Goal: Task Accomplishment & Management: Manage account settings

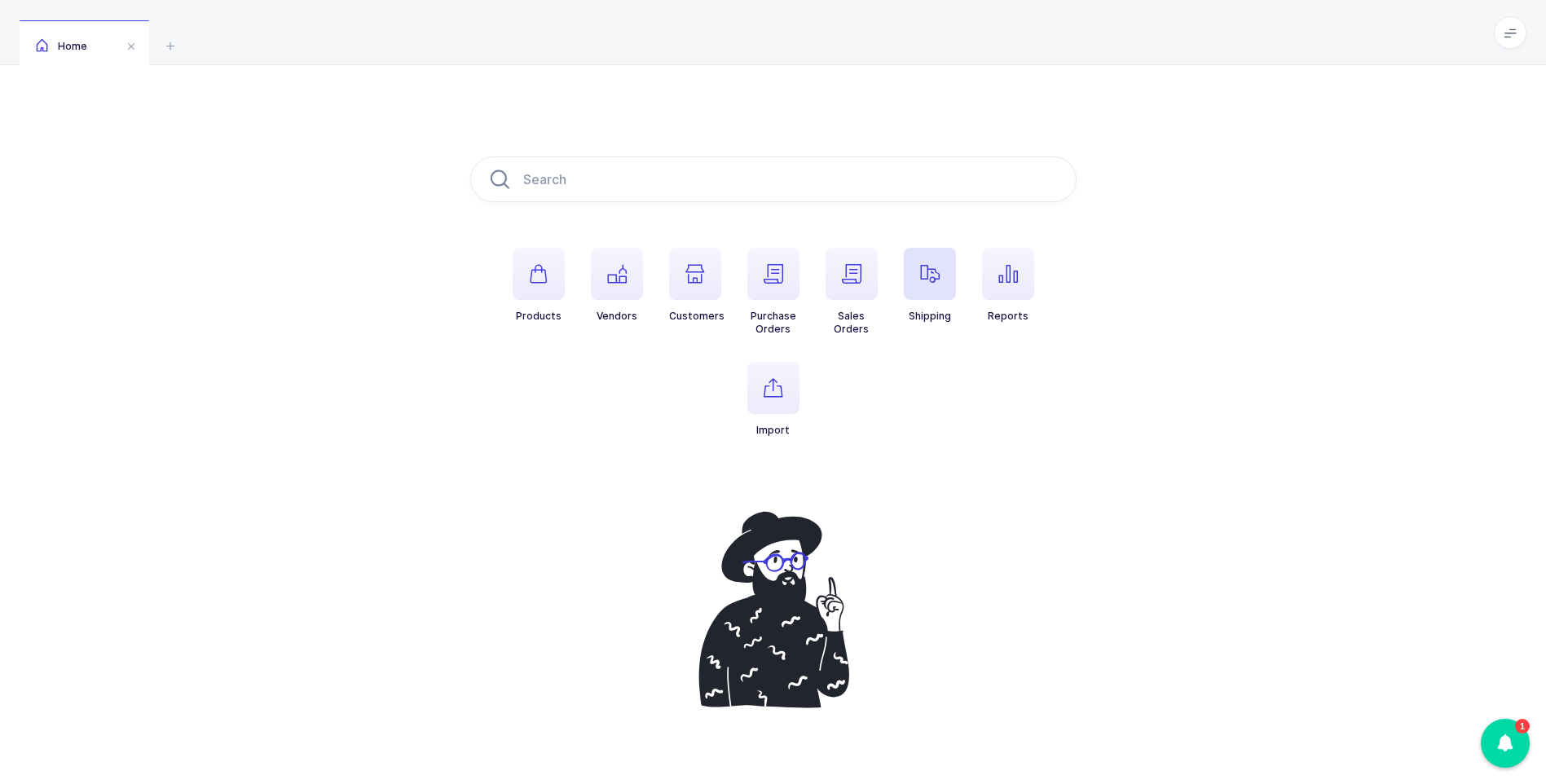
click at [924, 270] on icon "button" at bounding box center [929, 274] width 19 height 19
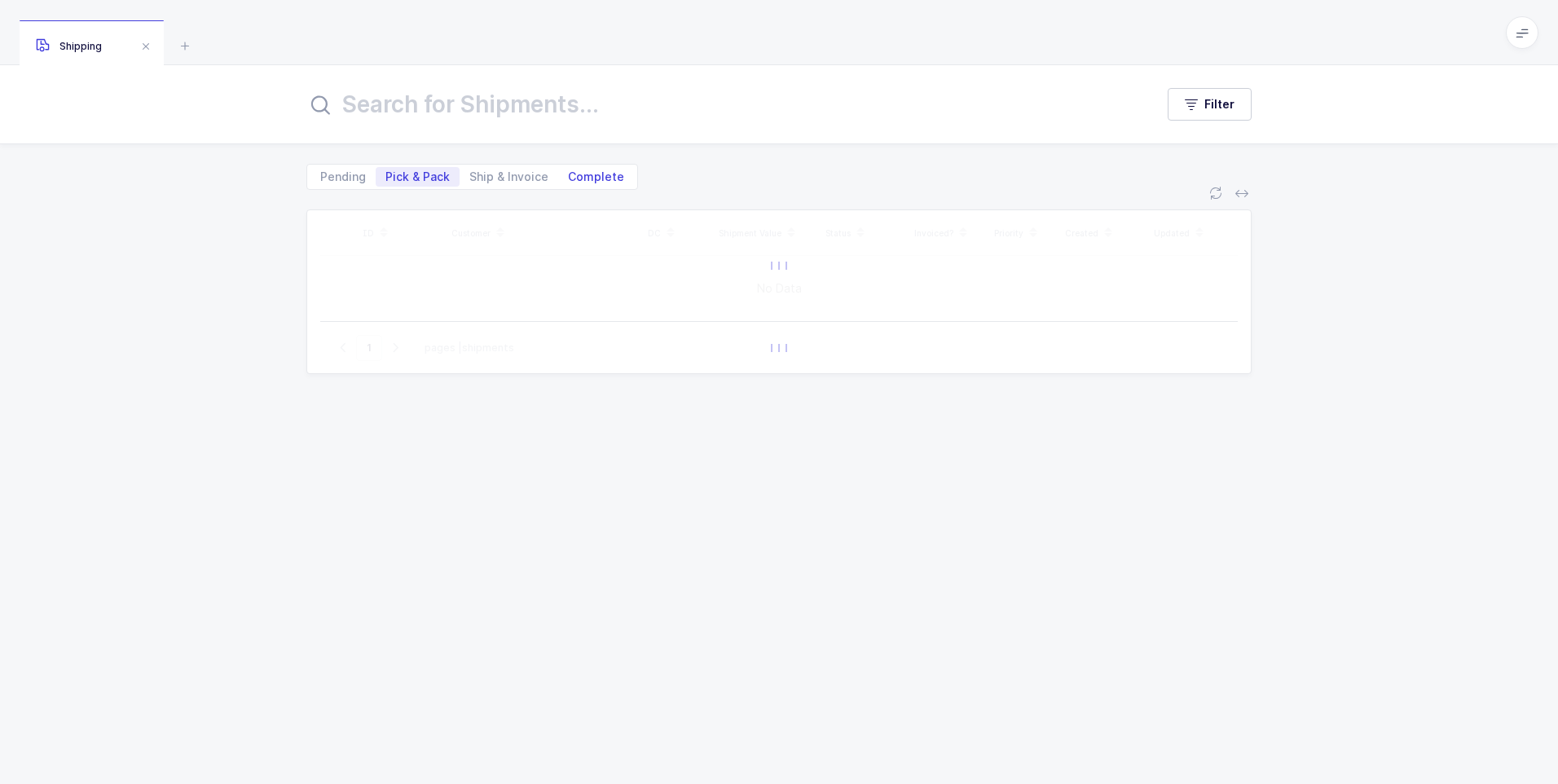
click at [569, 183] on span "Complete" at bounding box center [596, 176] width 57 height 11
click at [569, 177] on input "Complete" at bounding box center [563, 172] width 10 height 10
radio input "true"
radio input "false"
click at [510, 114] on input "text" at bounding box center [720, 104] width 829 height 39
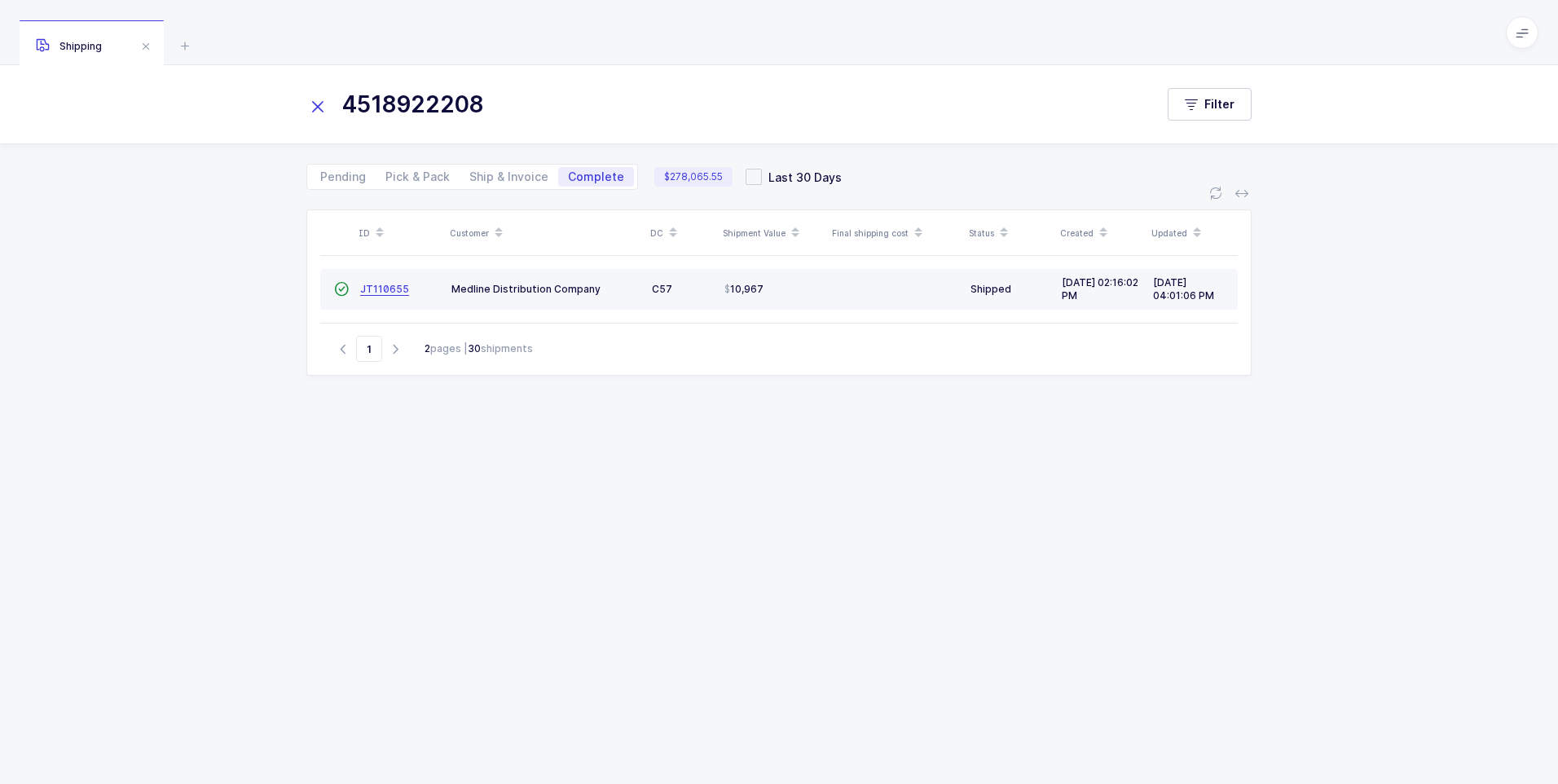
type input "4518922208"
click at [384, 288] on span "JT110655" at bounding box center [384, 289] width 49 height 12
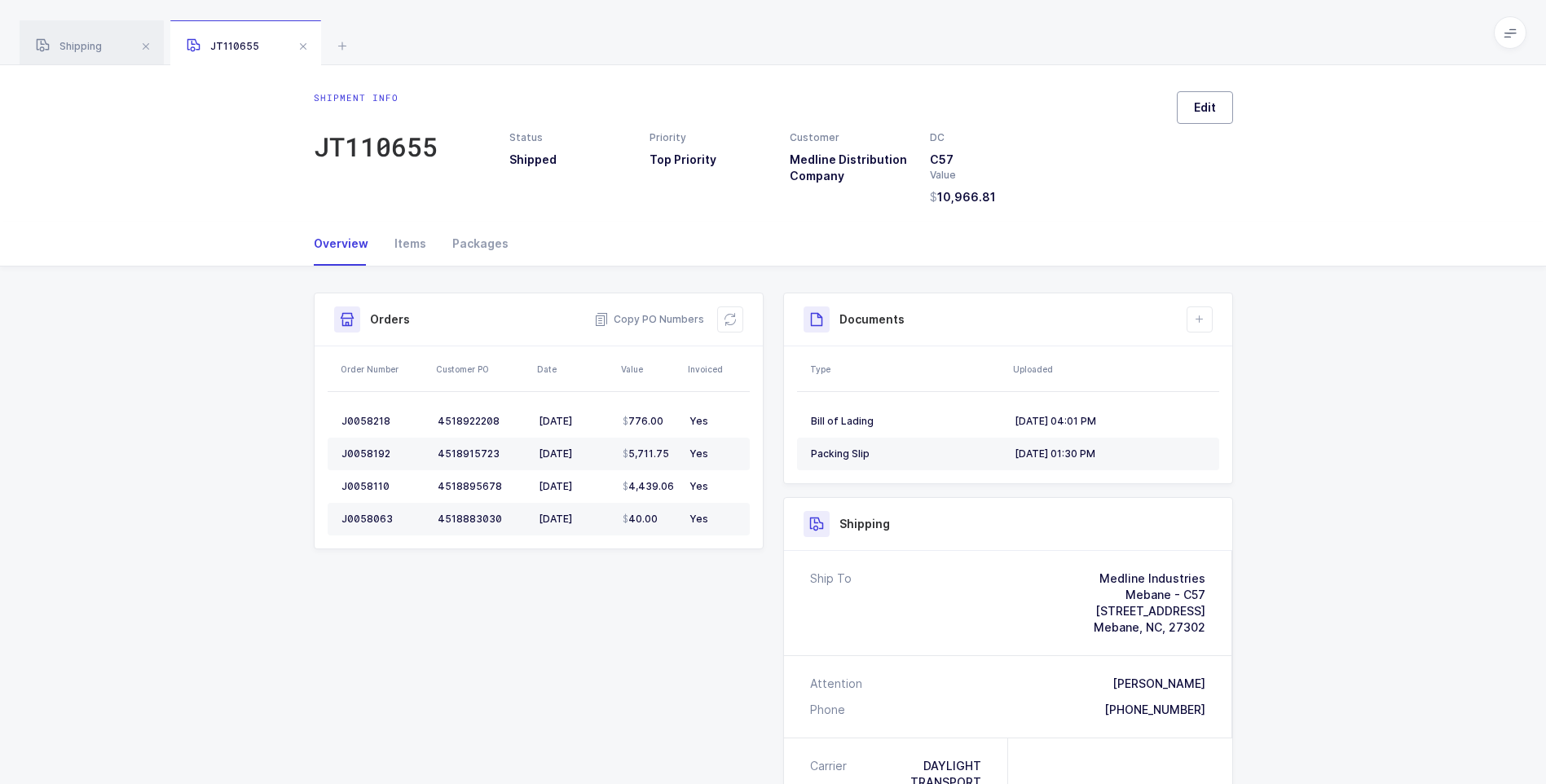
click at [1214, 109] on span "Edit" at bounding box center [1205, 108] width 22 height 17
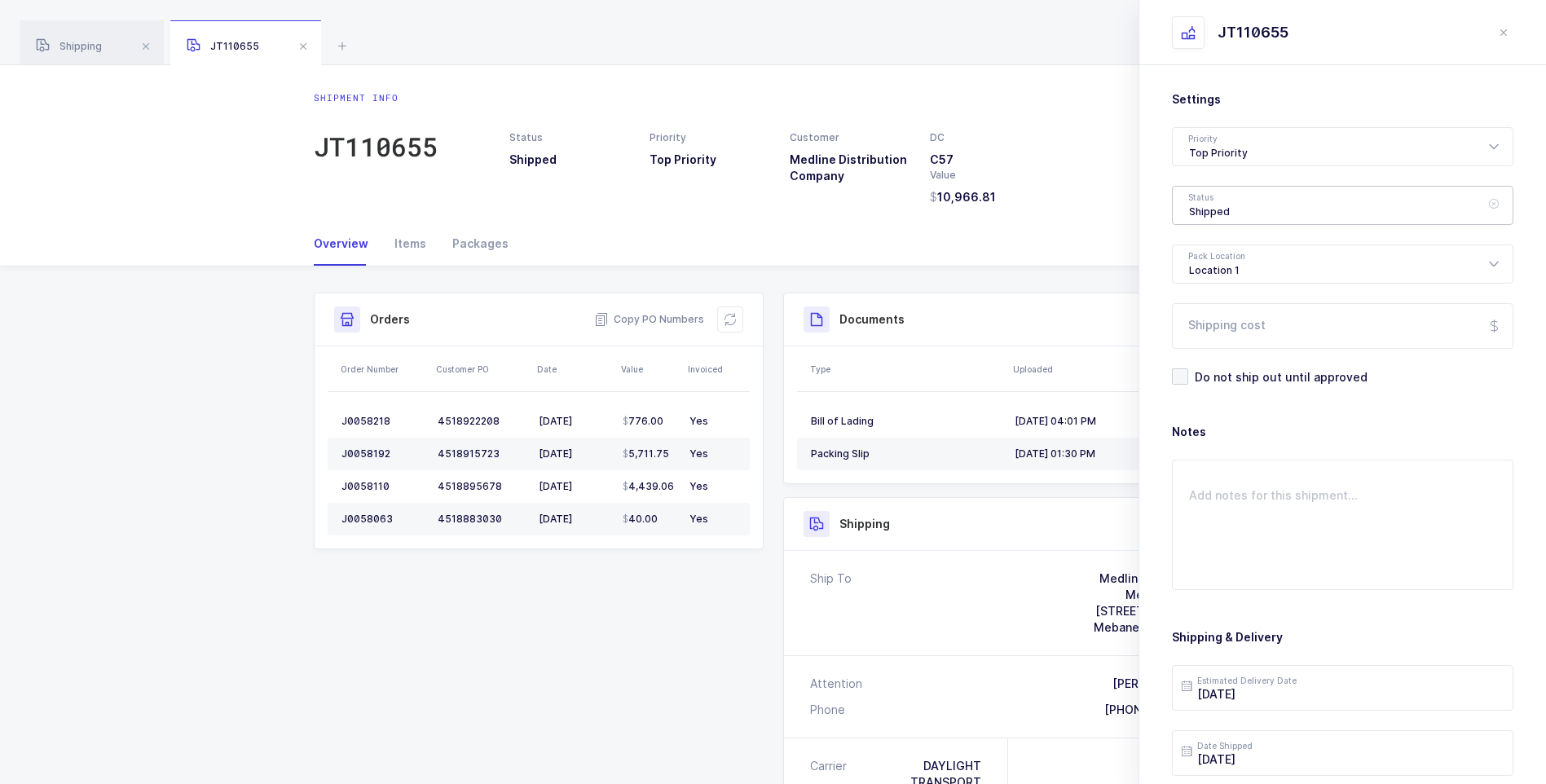
click at [1215, 200] on div "Shipped" at bounding box center [1343, 205] width 341 height 39
click at [1233, 353] on span "Delivered" at bounding box center [1216, 355] width 55 height 14
type input "Delivered"
click at [1239, 325] on input "Shipping cost" at bounding box center [1343, 326] width 341 height 45
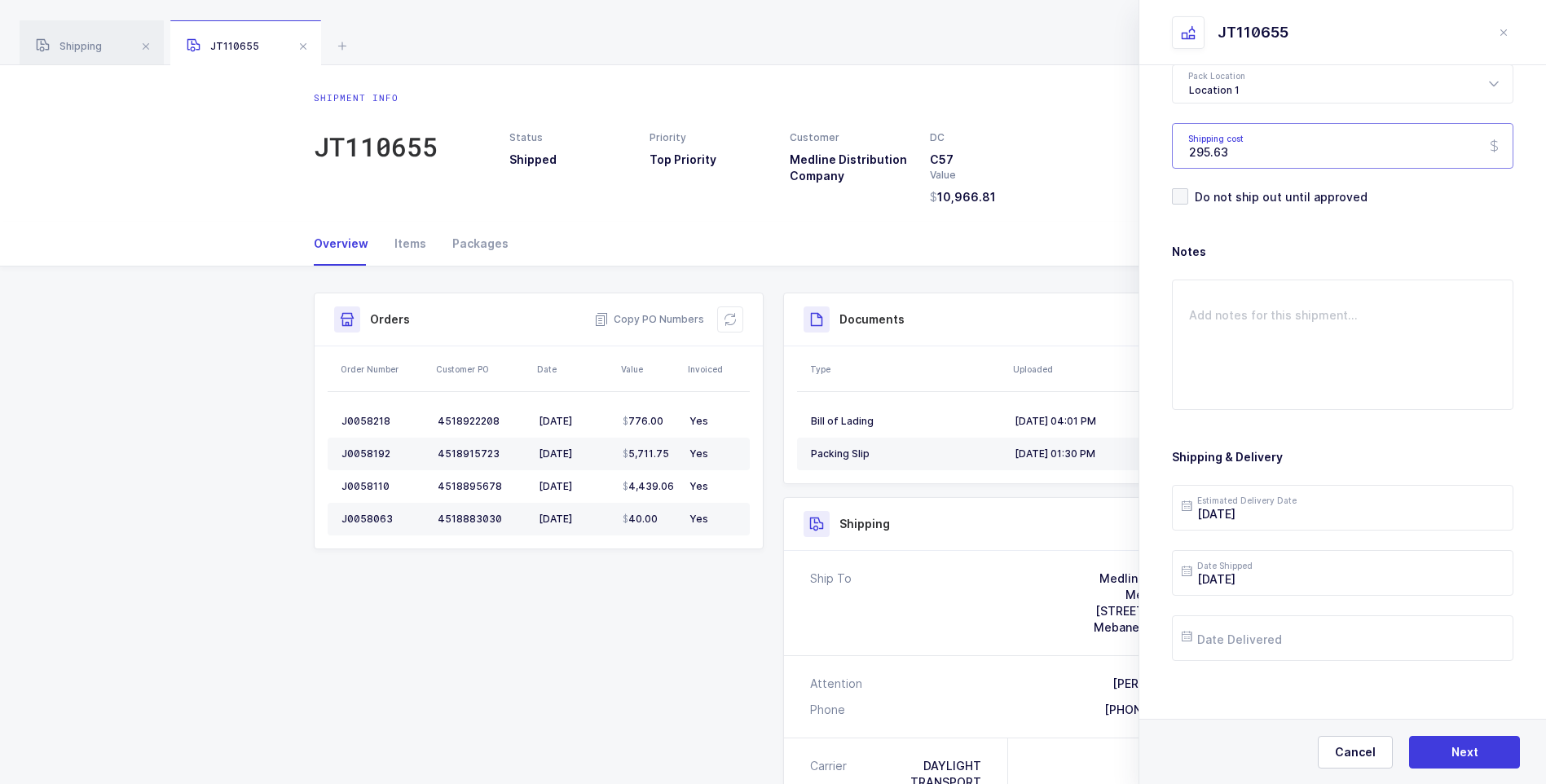
scroll to position [187, 0]
type input "295.63"
click at [1337, 502] on input "[DATE]" at bounding box center [1343, 500] width 341 height 45
click at [1372, 349] on span "15" at bounding box center [1371, 346] width 19 height 19
type input "[DATE]"
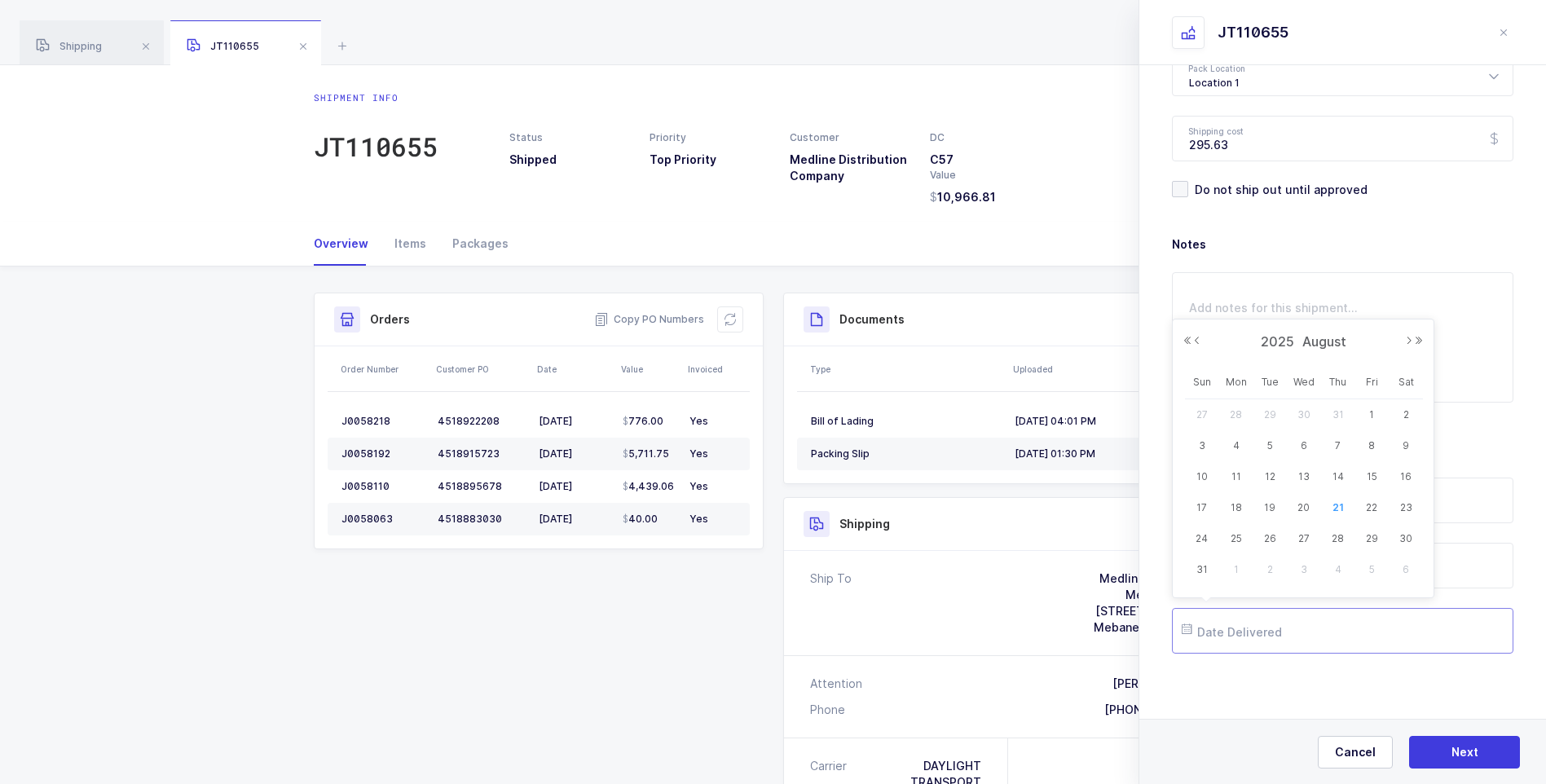
click at [1265, 637] on input "text" at bounding box center [1343, 630] width 341 height 45
click at [1269, 502] on span "19" at bounding box center [1269, 508] width 19 height 19
type input "[DATE]"
click at [1449, 748] on button "Next" at bounding box center [1463, 752] width 110 height 32
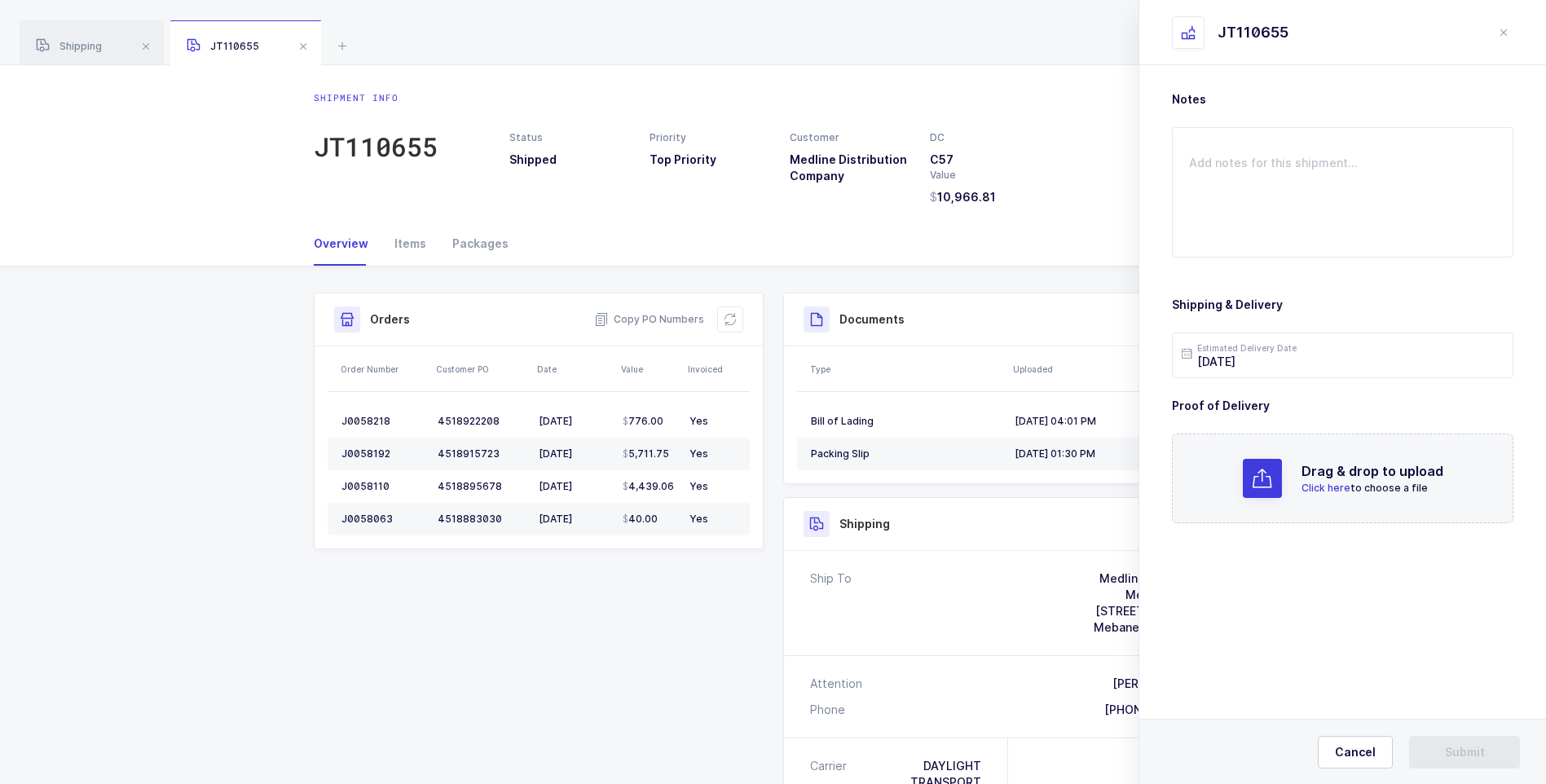
scroll to position [0, 0]
click at [1330, 484] on span "Click here" at bounding box center [1325, 487] width 49 height 12
click at [1442, 750] on button "Submit" at bounding box center [1463, 752] width 110 height 32
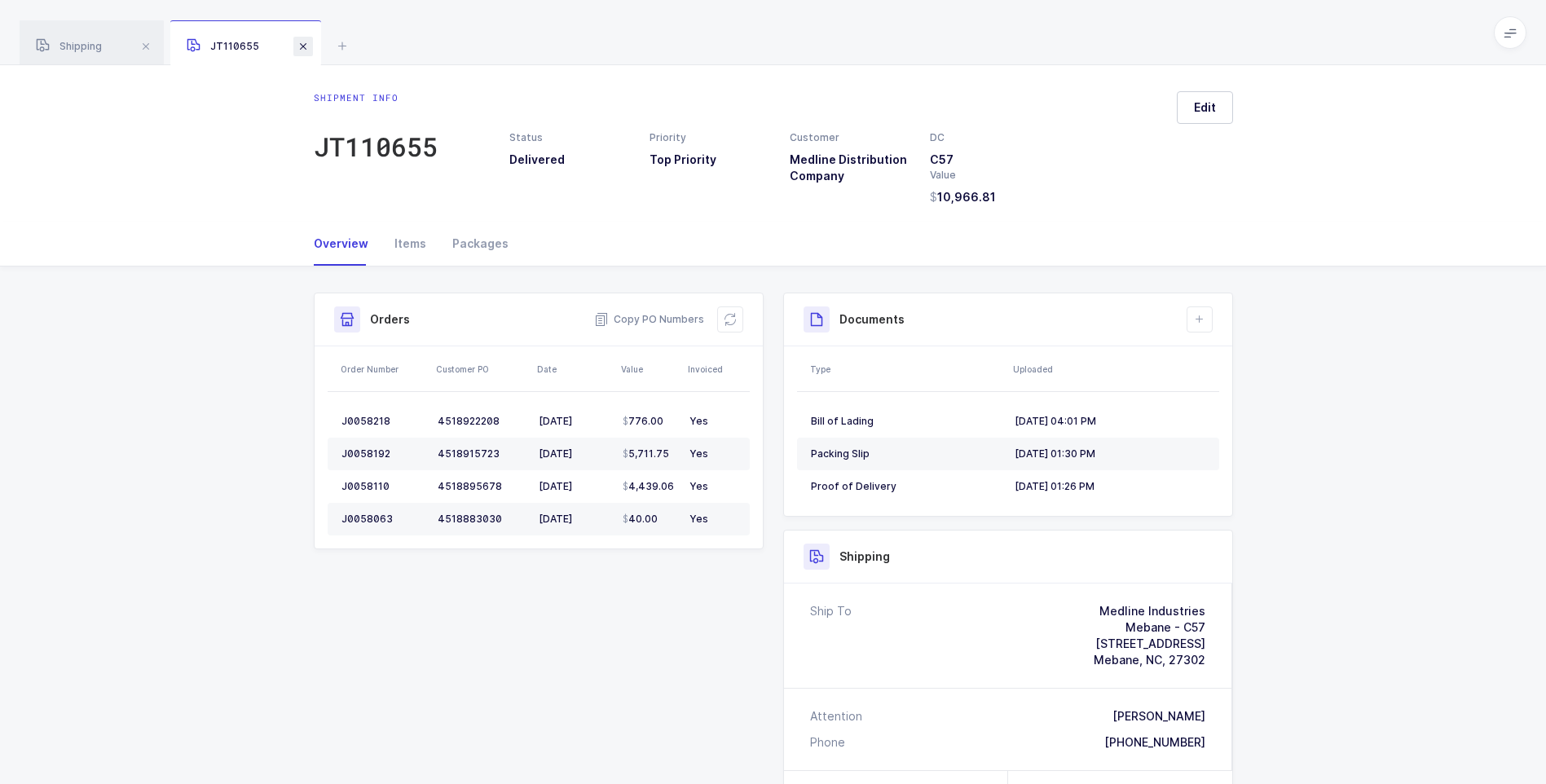
click at [304, 47] on span at bounding box center [303, 46] width 19 height 19
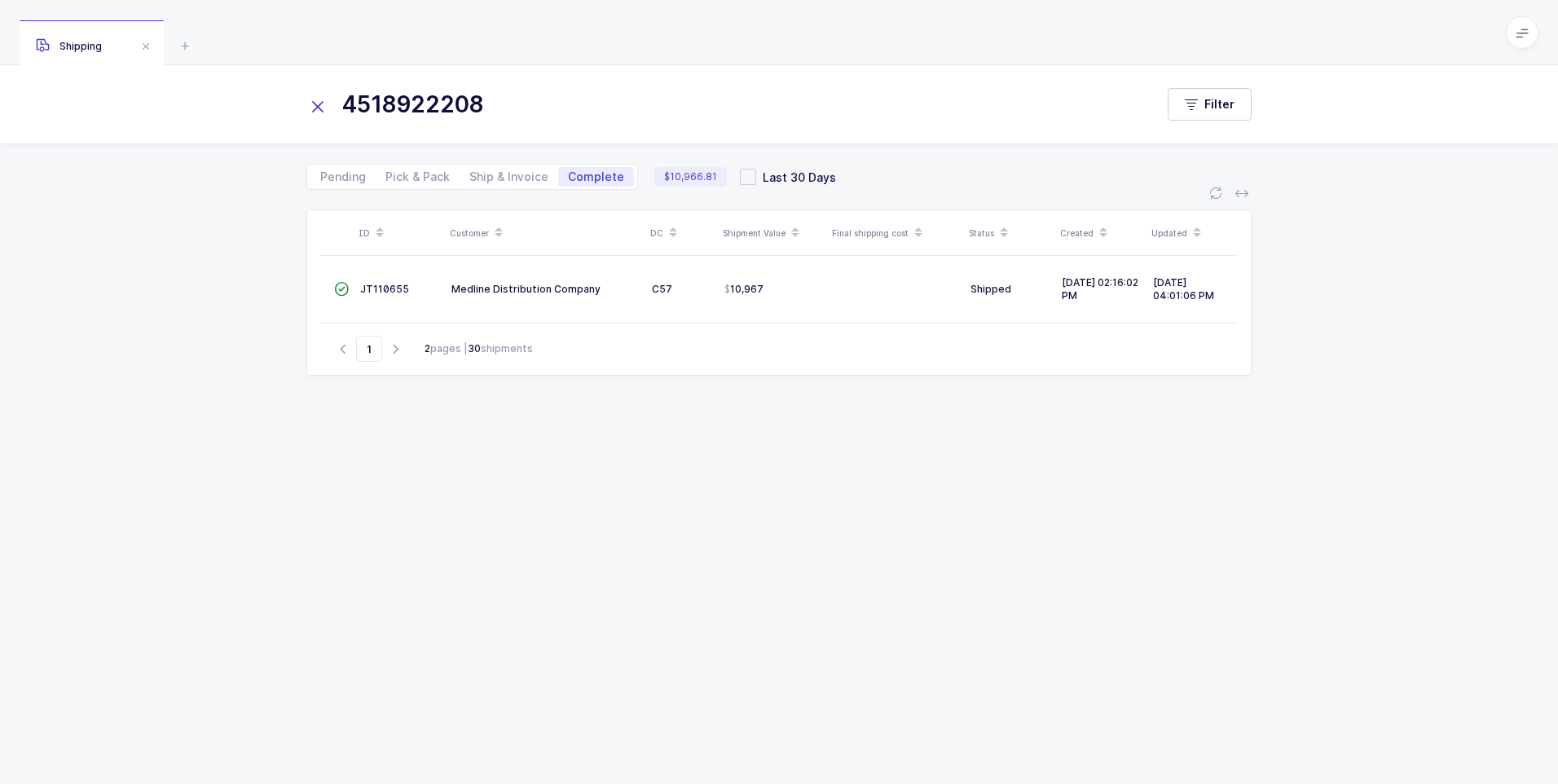
click at [322, 110] on icon at bounding box center [317, 107] width 23 height 23
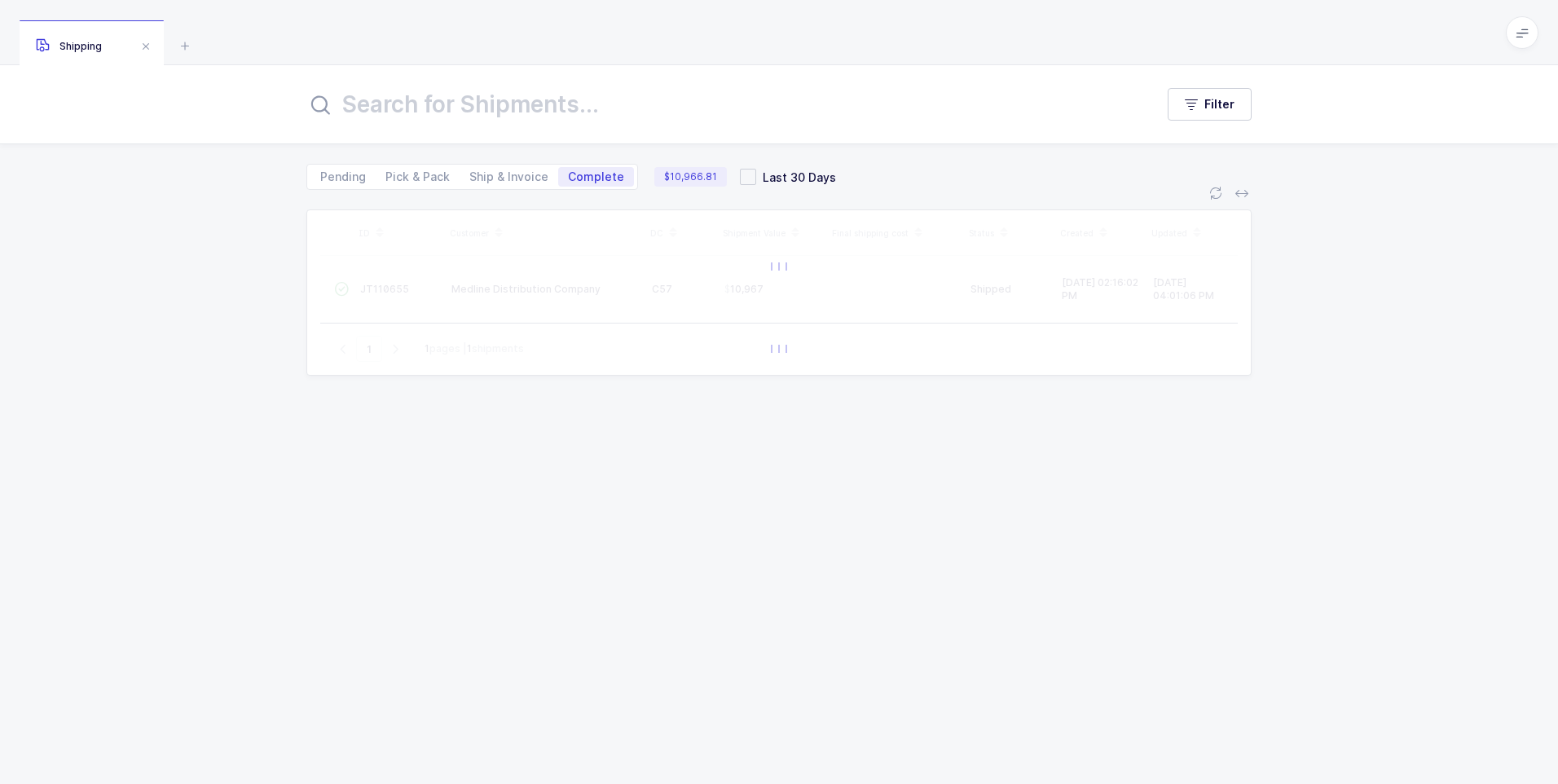
click at [380, 103] on input "text" at bounding box center [720, 104] width 829 height 39
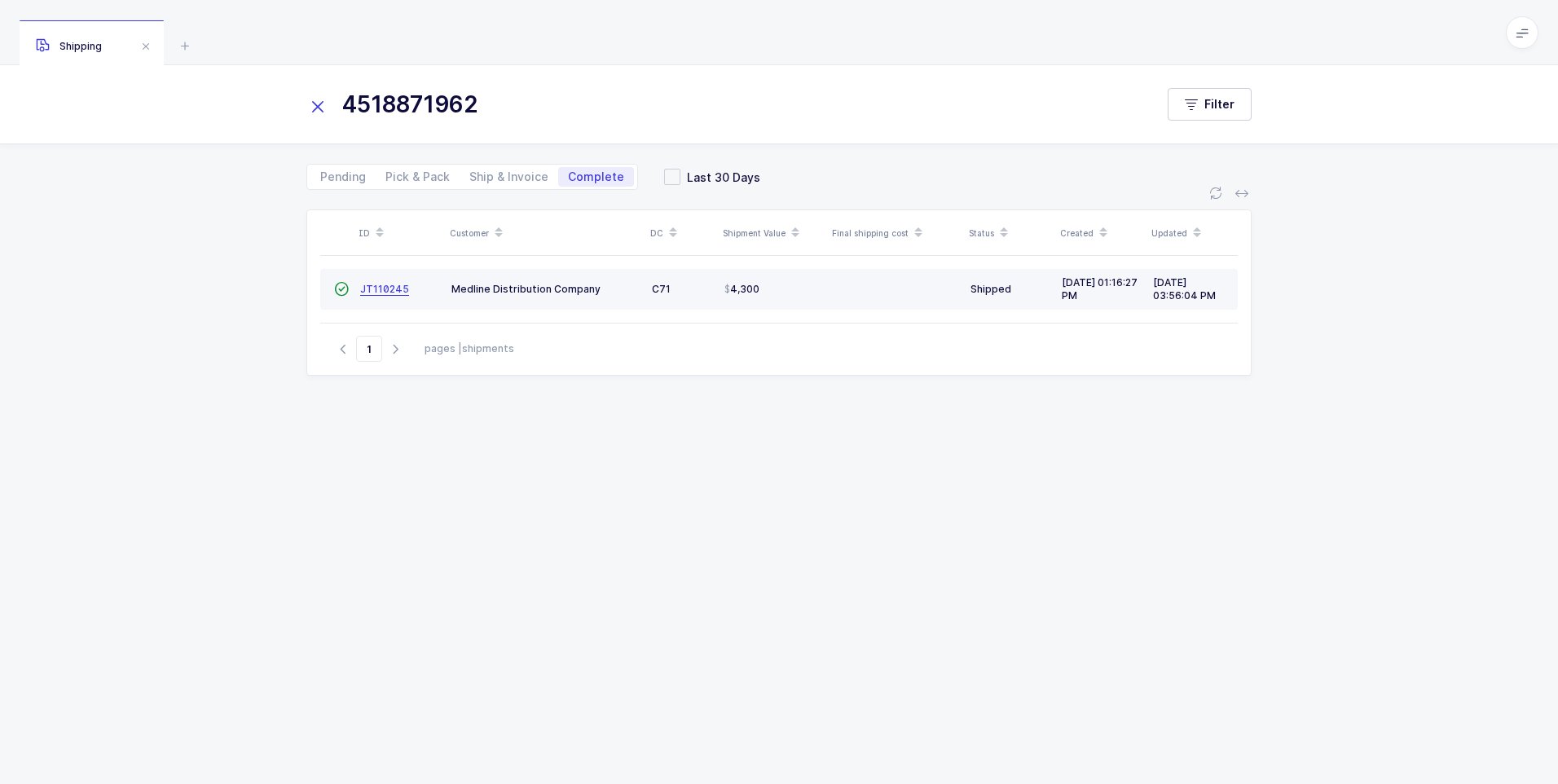
type input "4518871962"
click at [376, 294] on span "JT110245" at bounding box center [384, 289] width 49 height 12
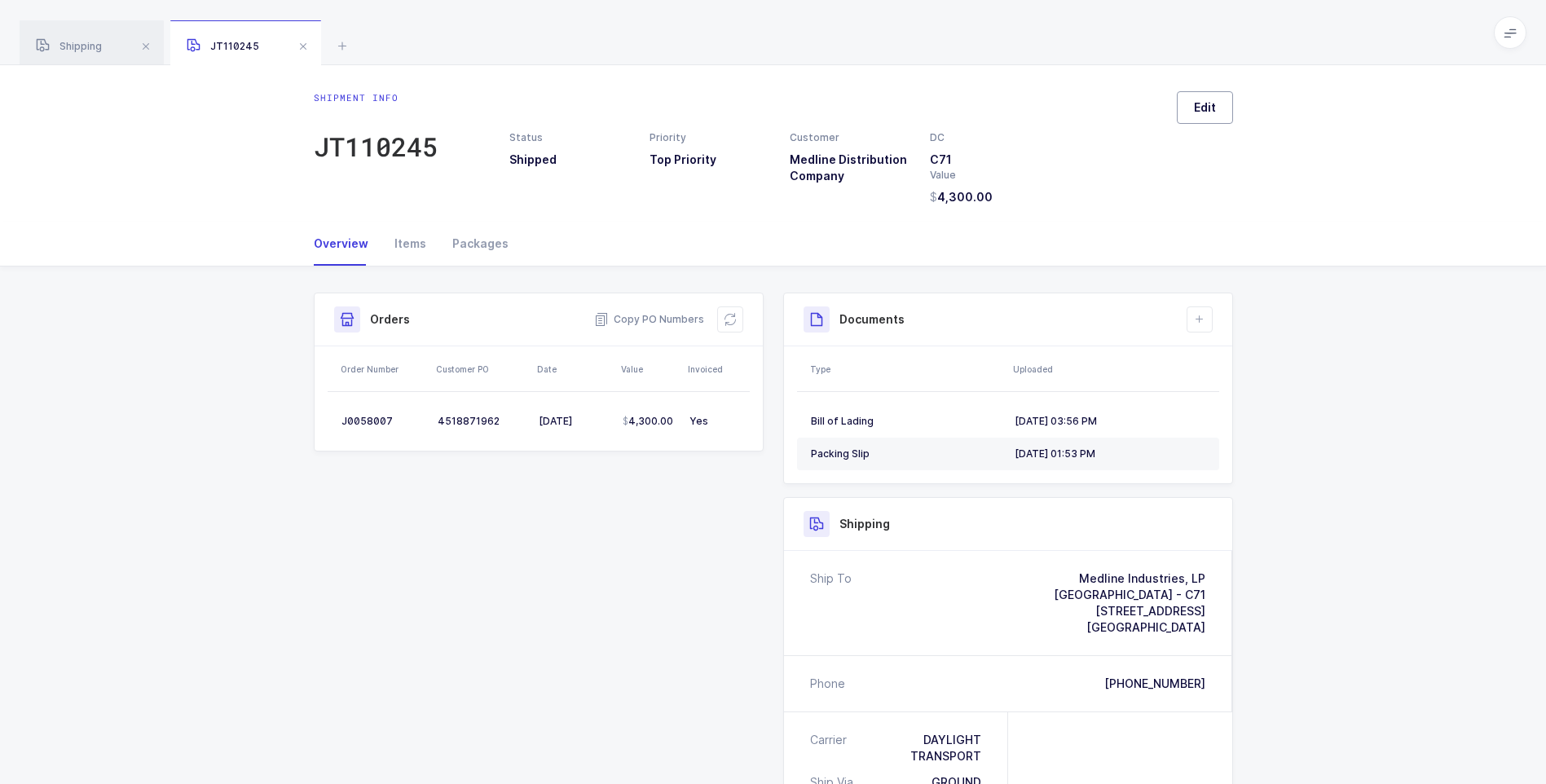
click at [1196, 110] on span "Edit" at bounding box center [1205, 108] width 22 height 17
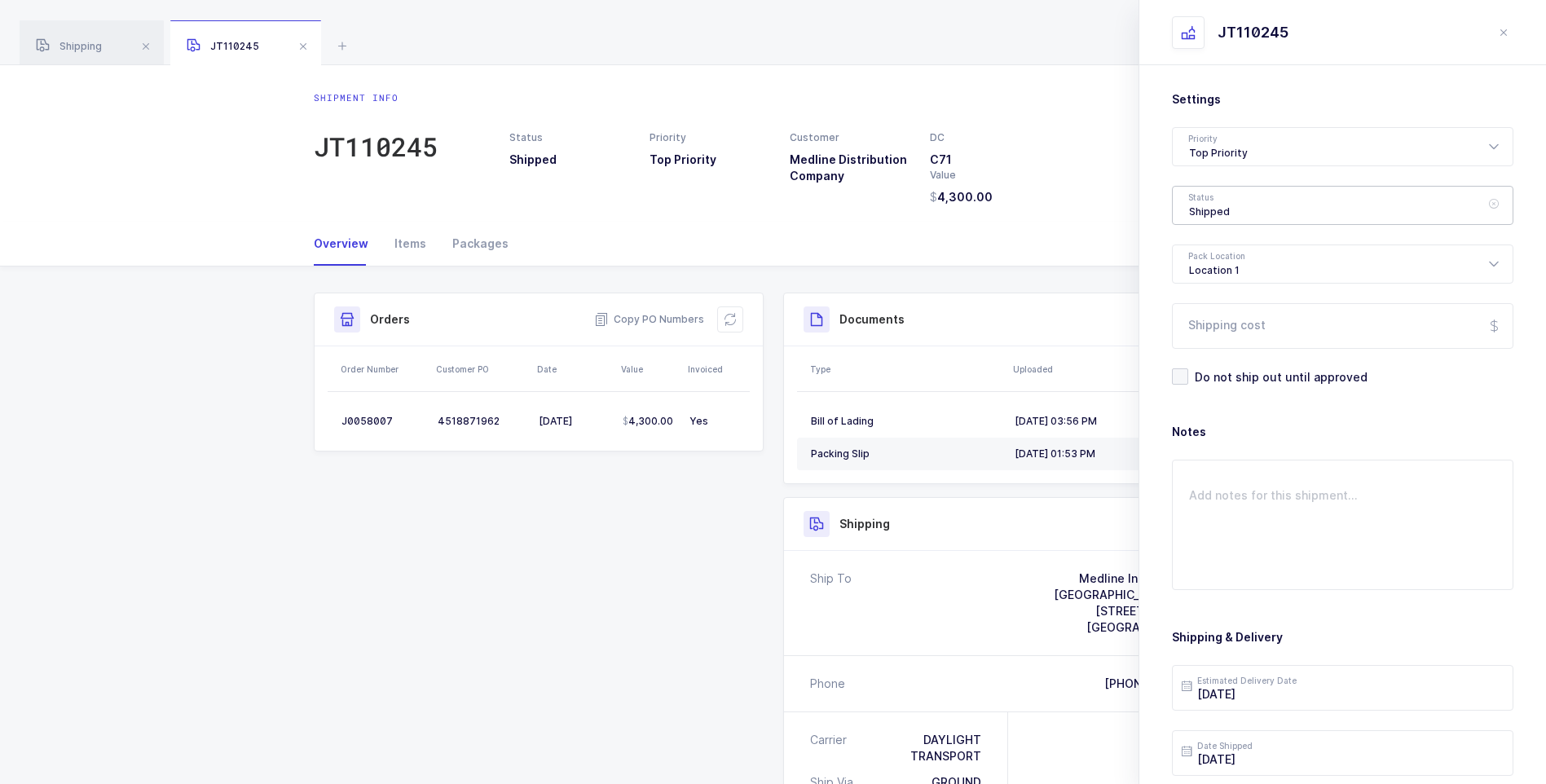
click at [1223, 208] on div "Shipped" at bounding box center [1343, 205] width 341 height 39
click at [1216, 354] on span "Delivered" at bounding box center [1216, 355] width 55 height 14
type input "Delivered"
click at [1228, 335] on input "Shipping cost" at bounding box center [1343, 326] width 341 height 45
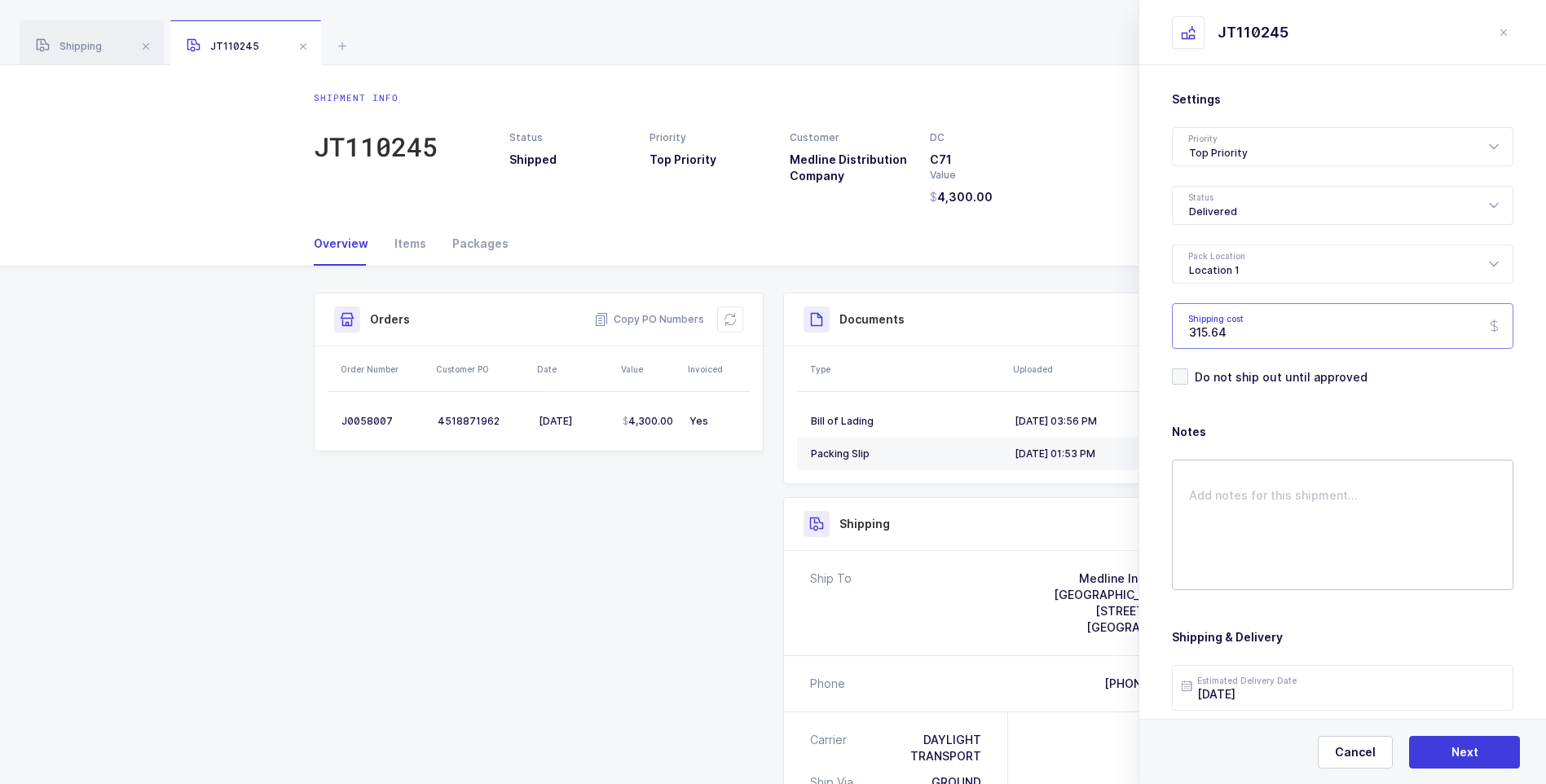
type input "315.64"
click at [1227, 498] on textarea at bounding box center [1343, 524] width 341 height 131
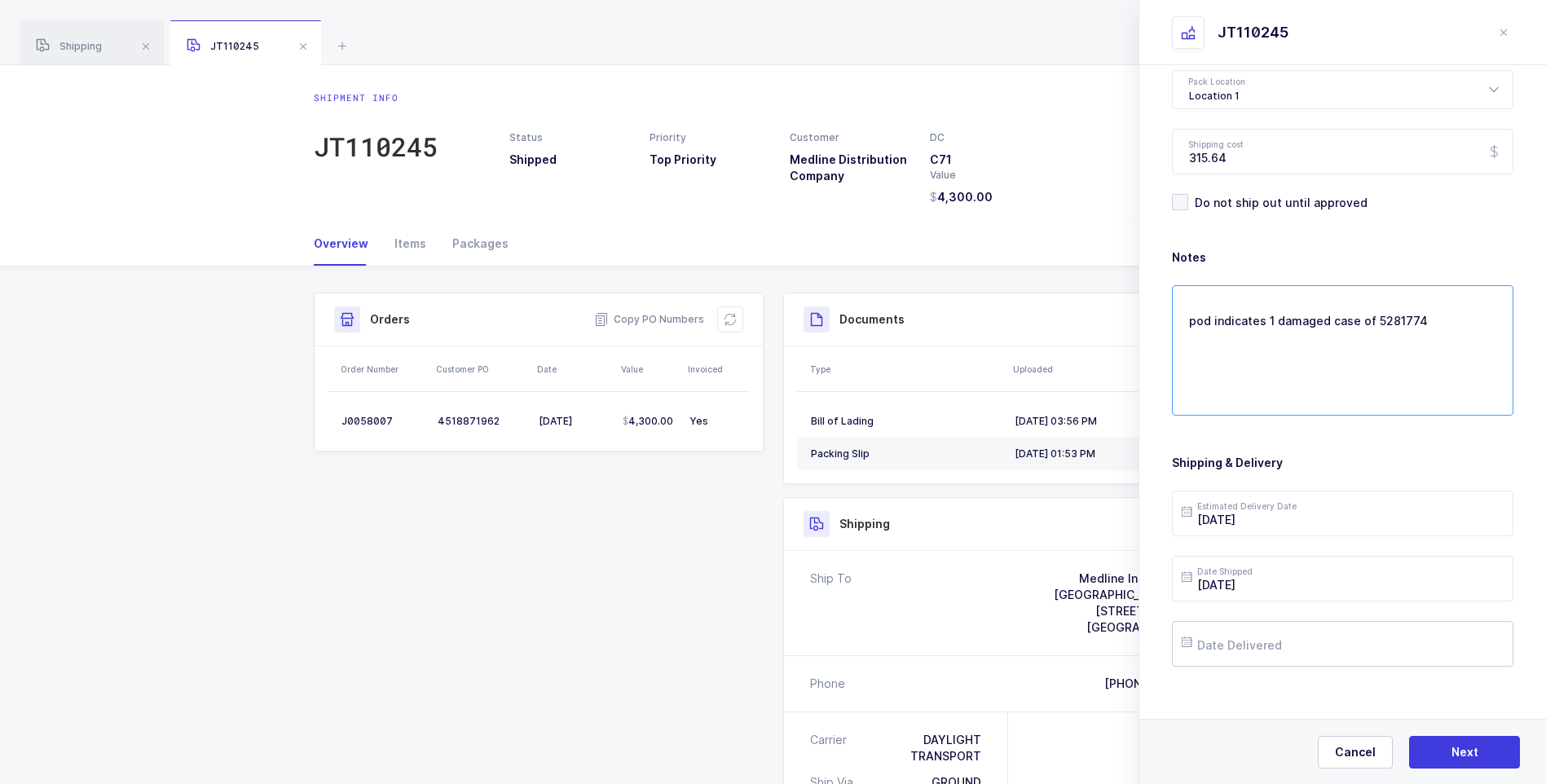
scroll to position [187, 0]
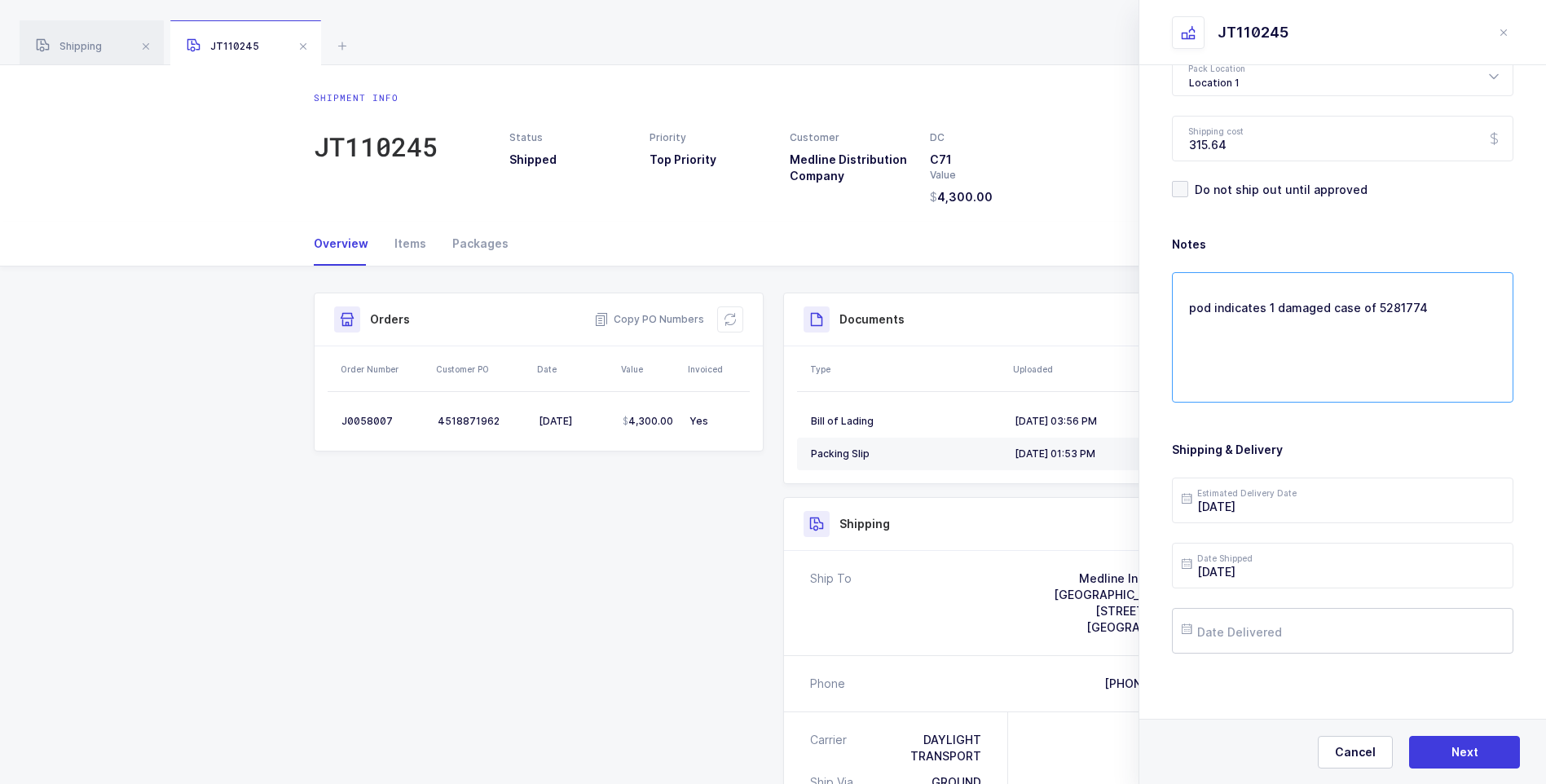
type textarea "pod indicates 1 damaged case of 5281774"
click at [1295, 636] on input "text" at bounding box center [1343, 630] width 341 height 45
click at [1296, 474] on span "13" at bounding box center [1304, 476] width 19 height 19
type input "[DATE]"
click at [1451, 743] on button "Next" at bounding box center [1463, 752] width 110 height 32
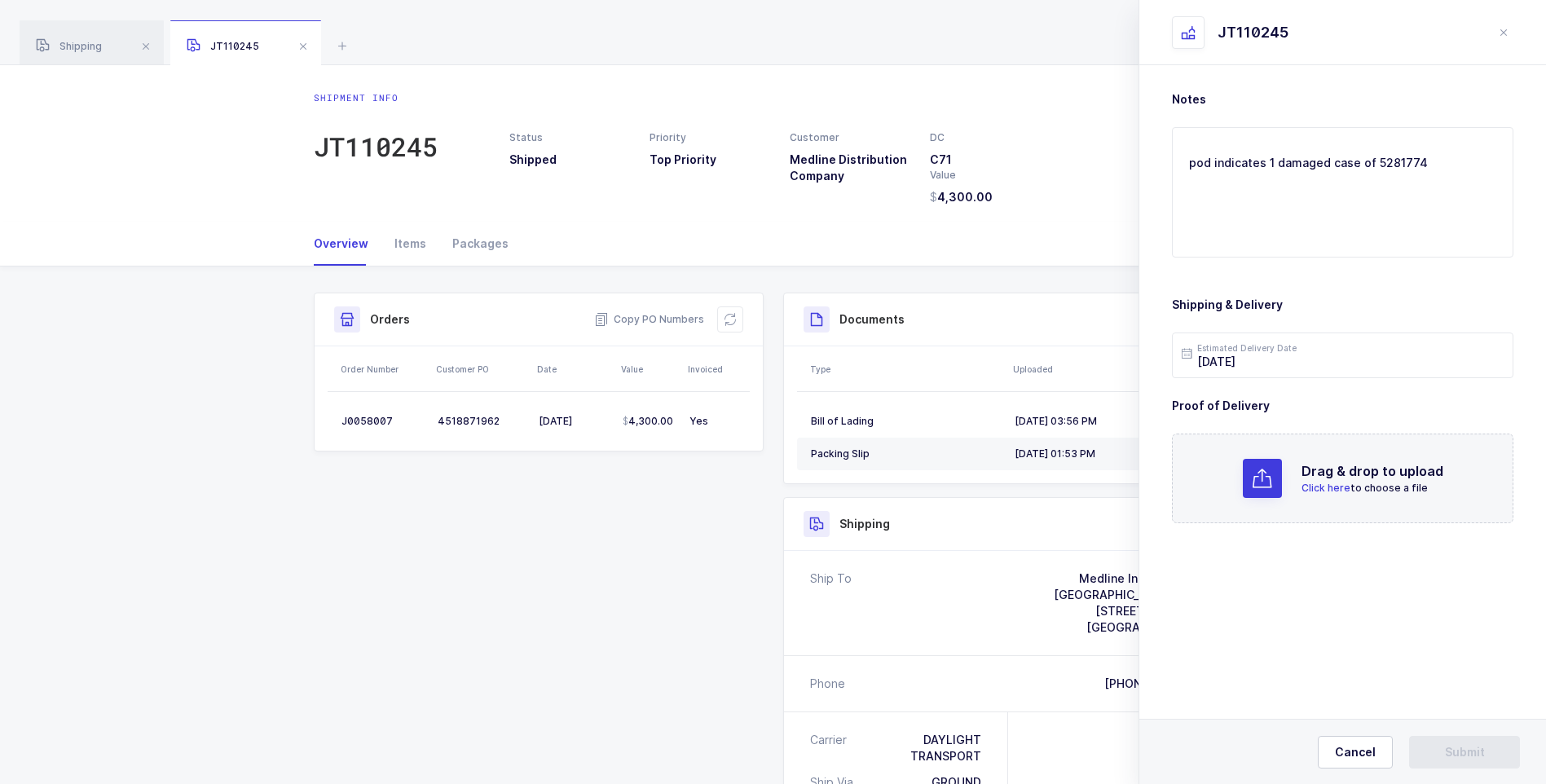
scroll to position [0, 0]
click at [1312, 484] on span "Click here" at bounding box center [1325, 487] width 49 height 12
click at [1454, 751] on span "Submit" at bounding box center [1464, 752] width 40 height 17
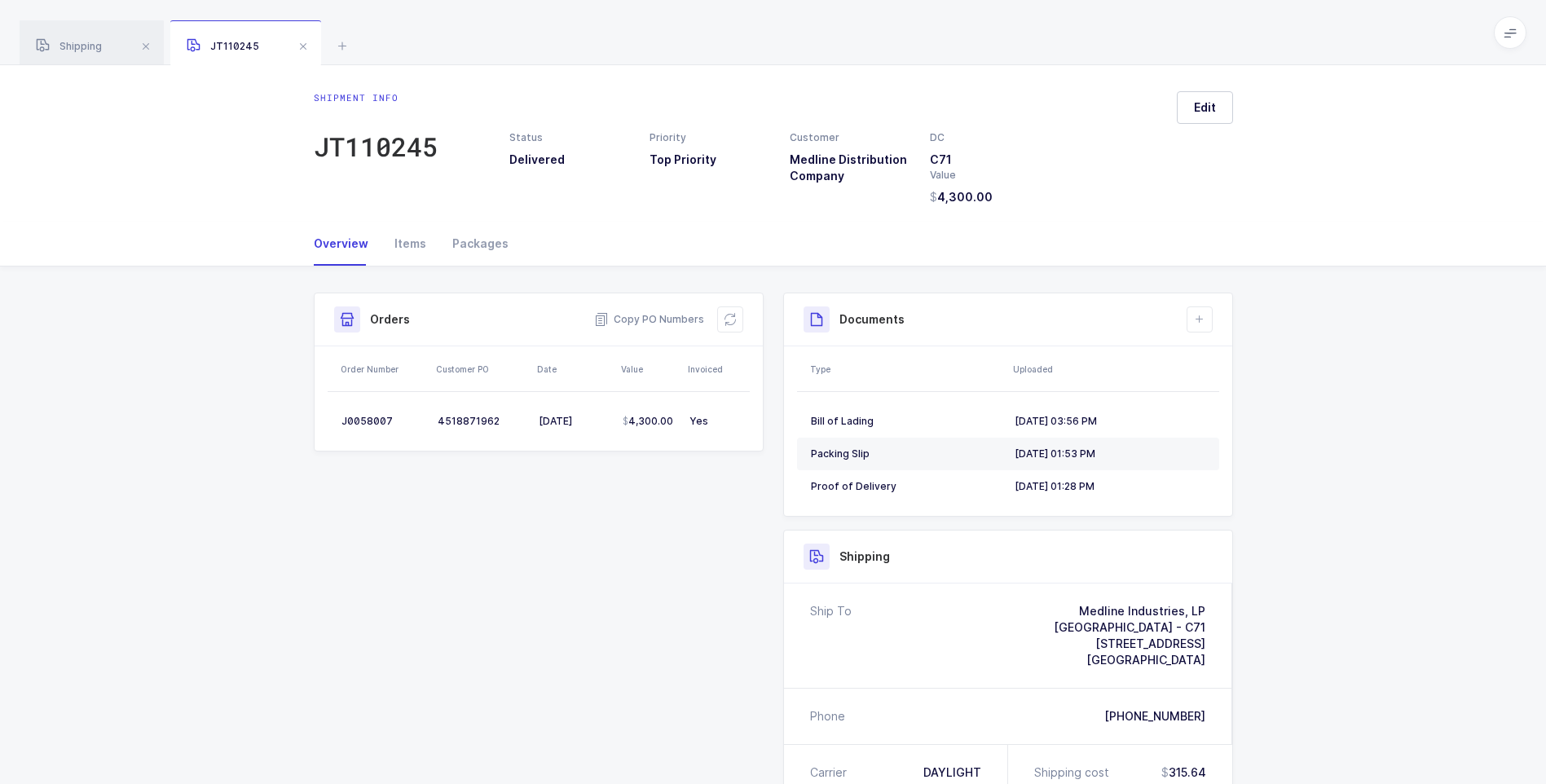
click at [303, 53] on span at bounding box center [303, 46] width 19 height 19
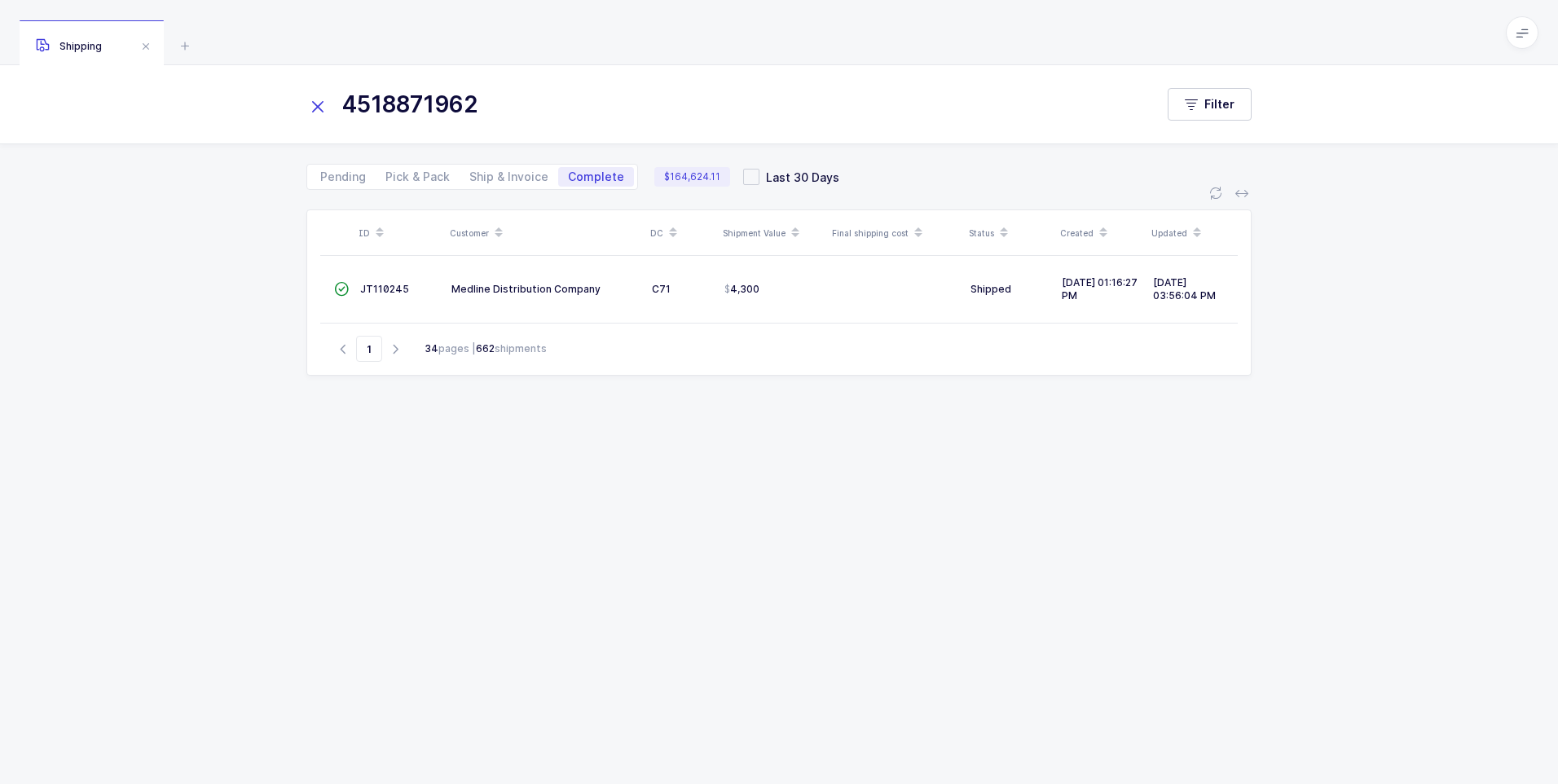
click at [315, 98] on icon at bounding box center [317, 107] width 23 height 23
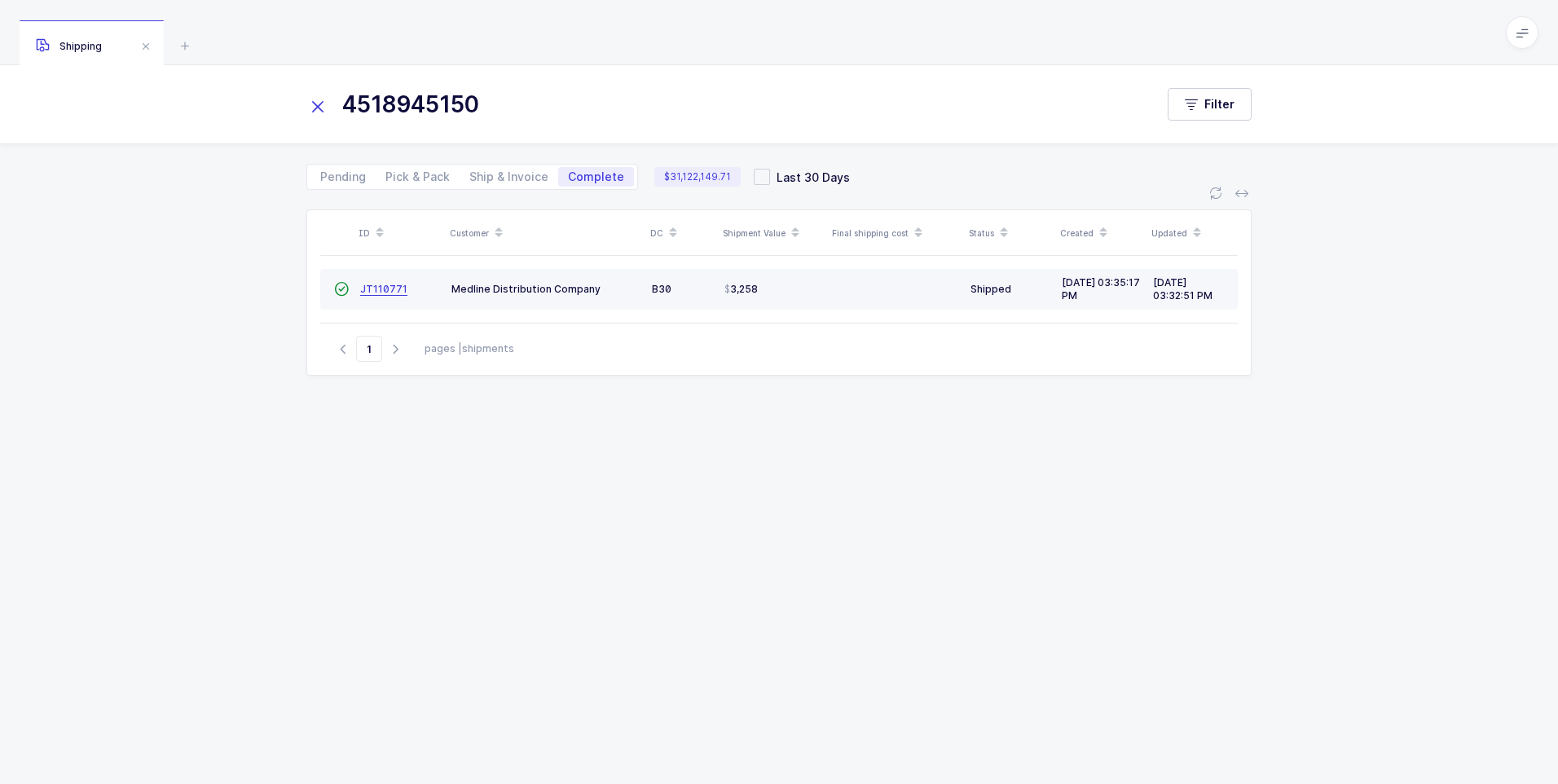
type input "4518945150"
click at [375, 293] on span "JT110771" at bounding box center [383, 289] width 47 height 12
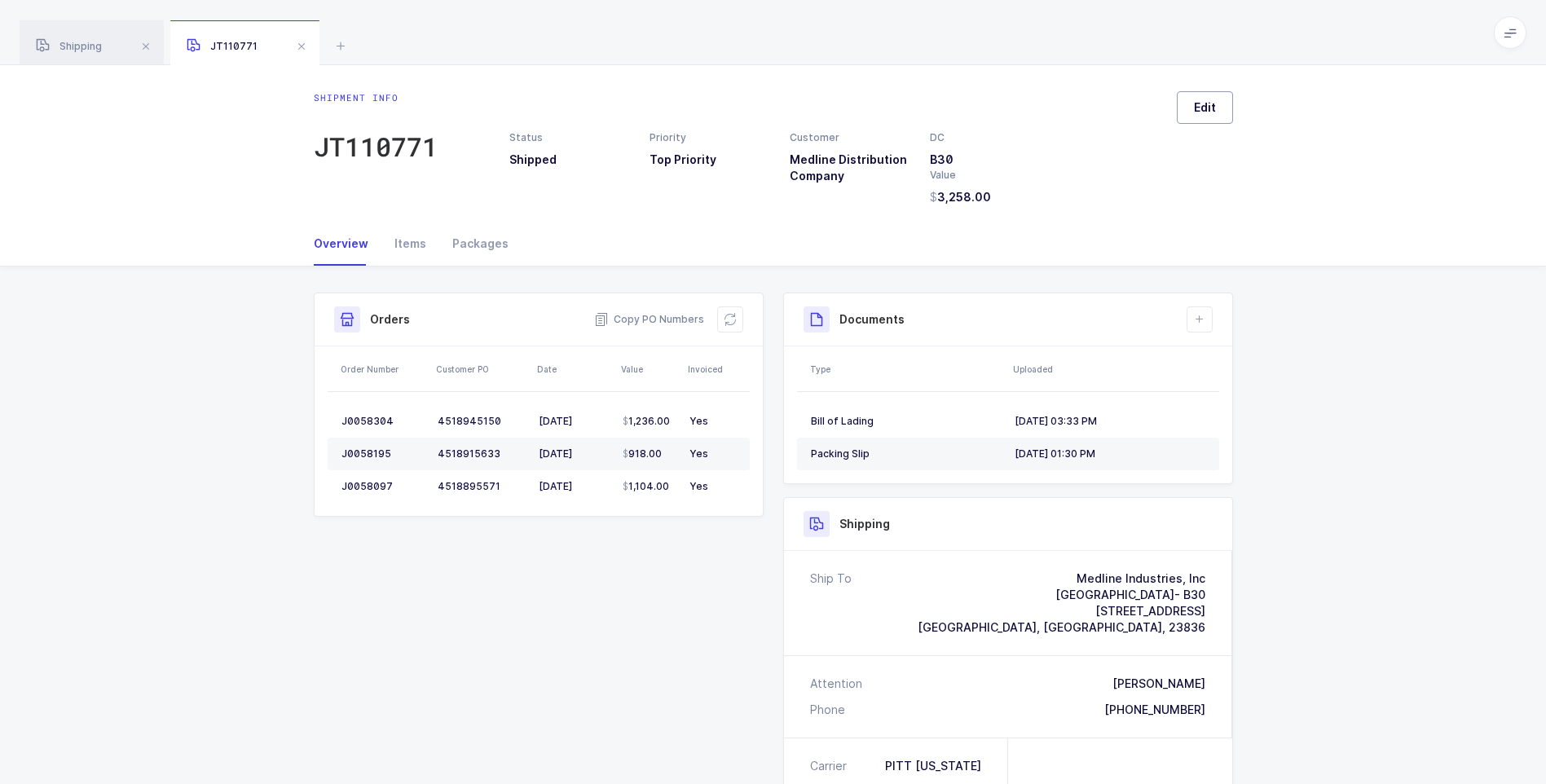
click at [1225, 110] on button "Edit" at bounding box center [1205, 107] width 57 height 32
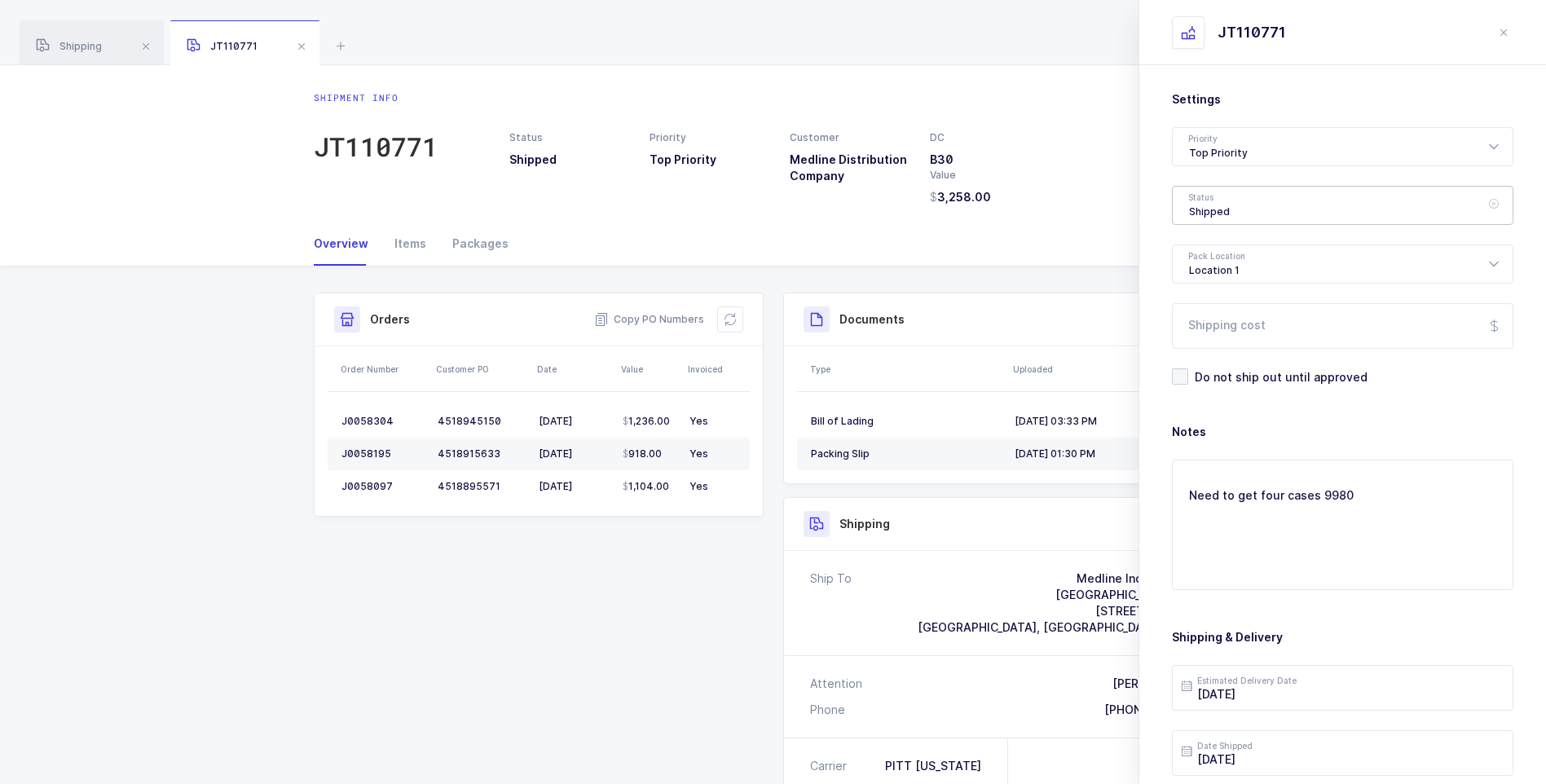
click at [1230, 209] on div "Shipped" at bounding box center [1343, 205] width 341 height 39
click at [1238, 351] on span "Delivered" at bounding box center [1216, 355] width 55 height 14
type input "Delivered"
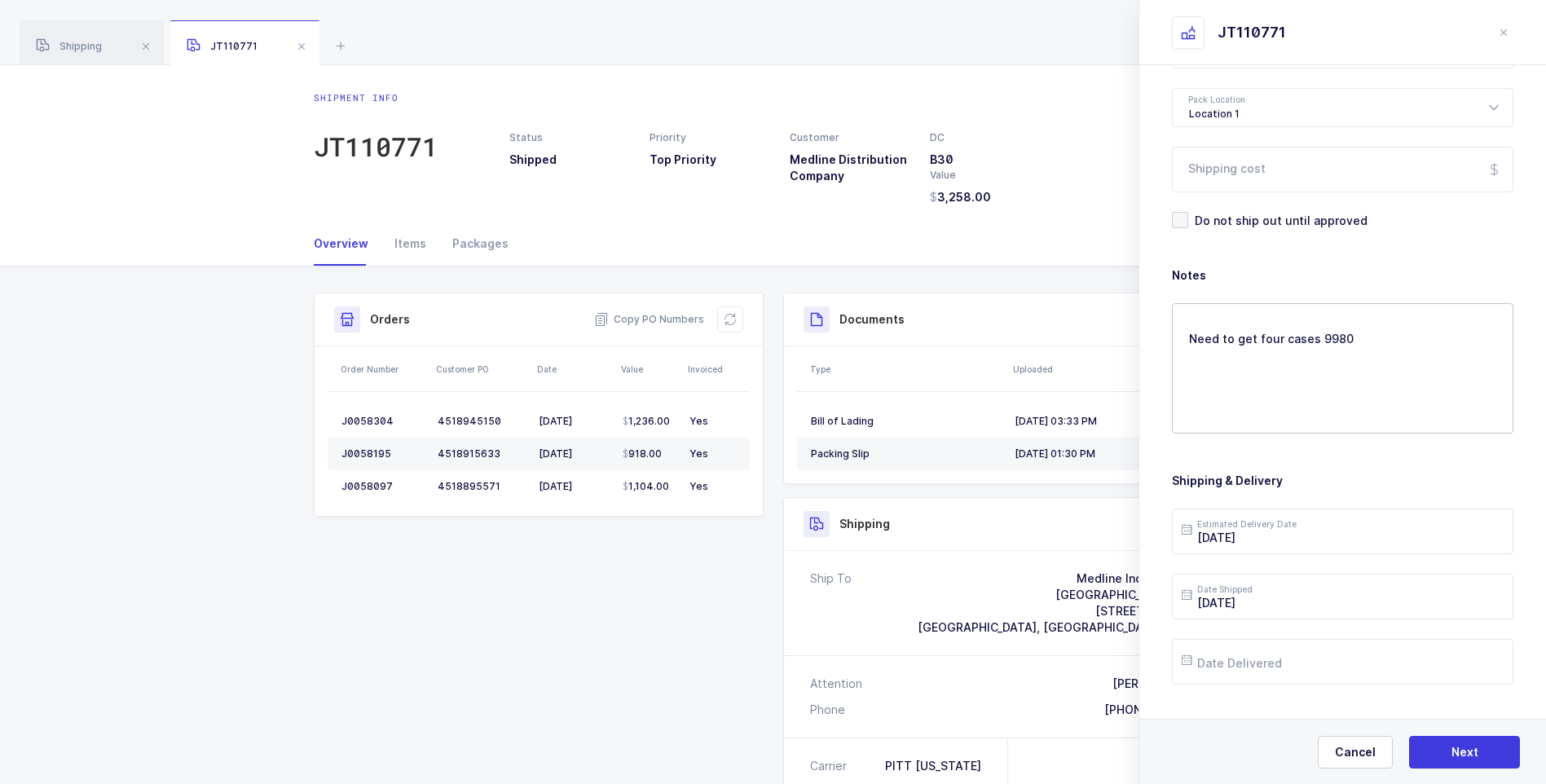
scroll to position [187, 0]
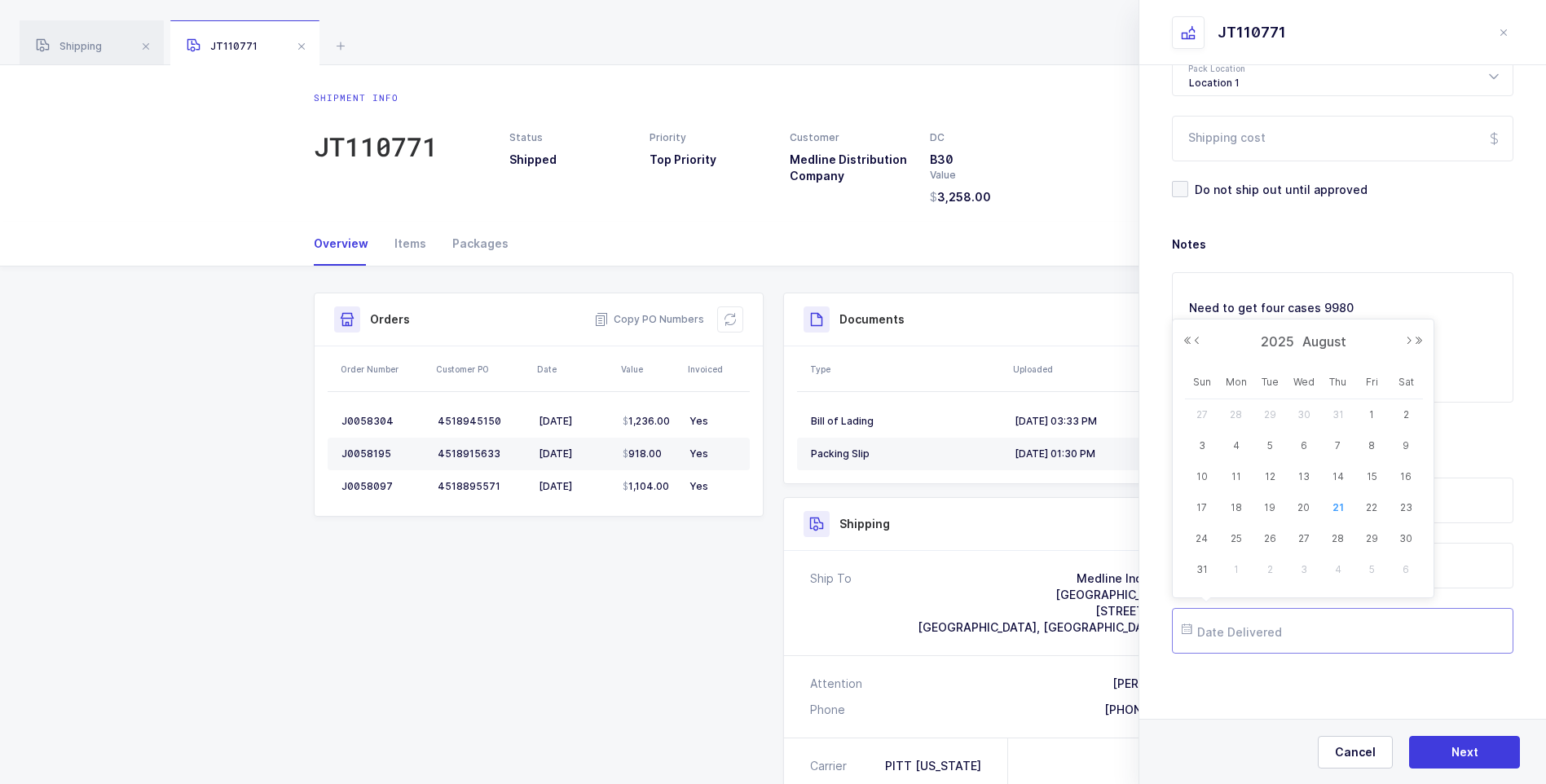
click at [1259, 630] on input "text" at bounding box center [1343, 630] width 341 height 45
click at [1301, 512] on span "20" at bounding box center [1304, 508] width 19 height 19
type input "[DATE]"
click at [1449, 742] on button "Next" at bounding box center [1463, 752] width 110 height 32
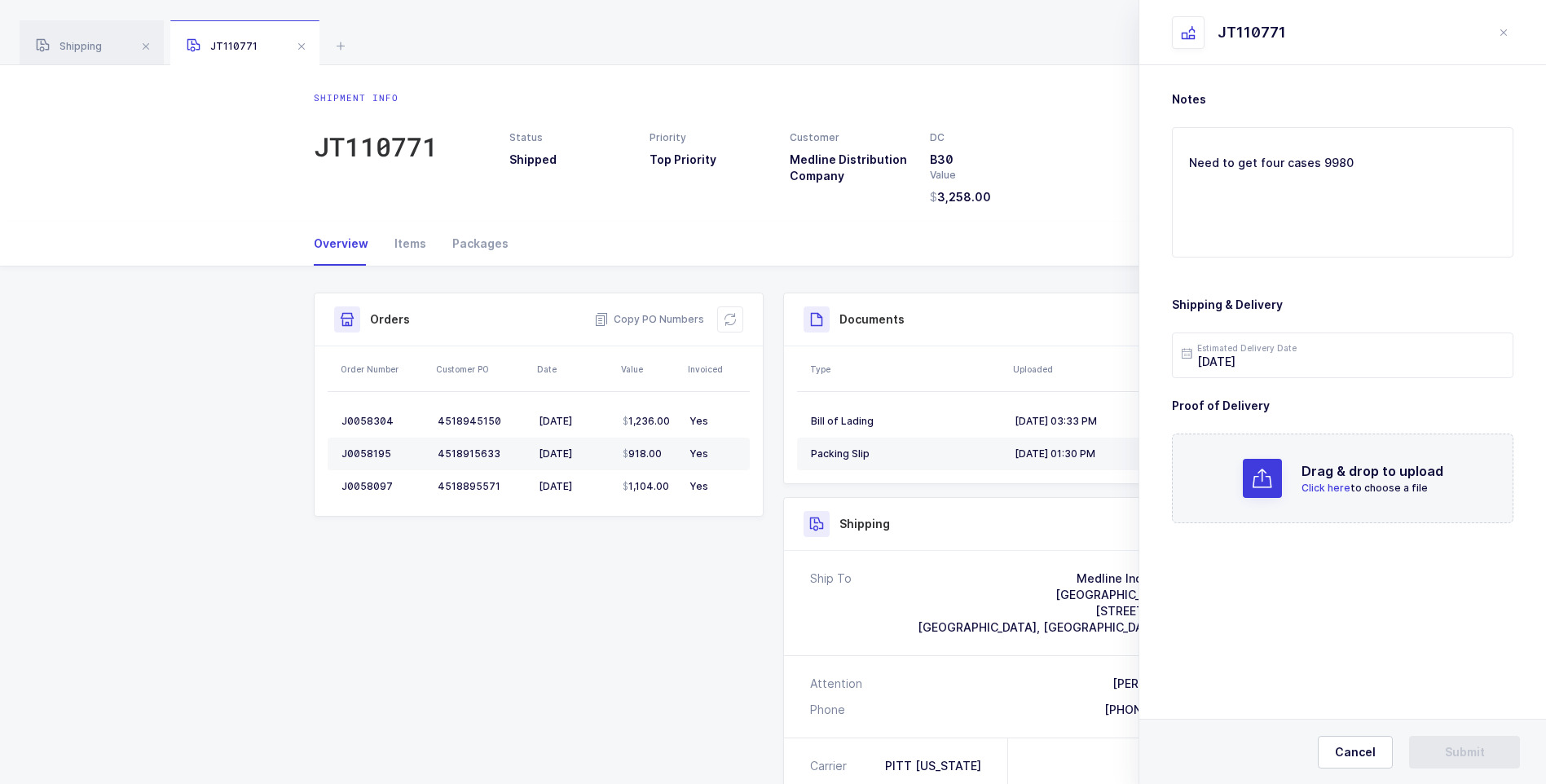
click at [1313, 491] on span "Click here" at bounding box center [1325, 487] width 49 height 12
click at [1464, 752] on span "Submit" at bounding box center [1464, 752] width 40 height 17
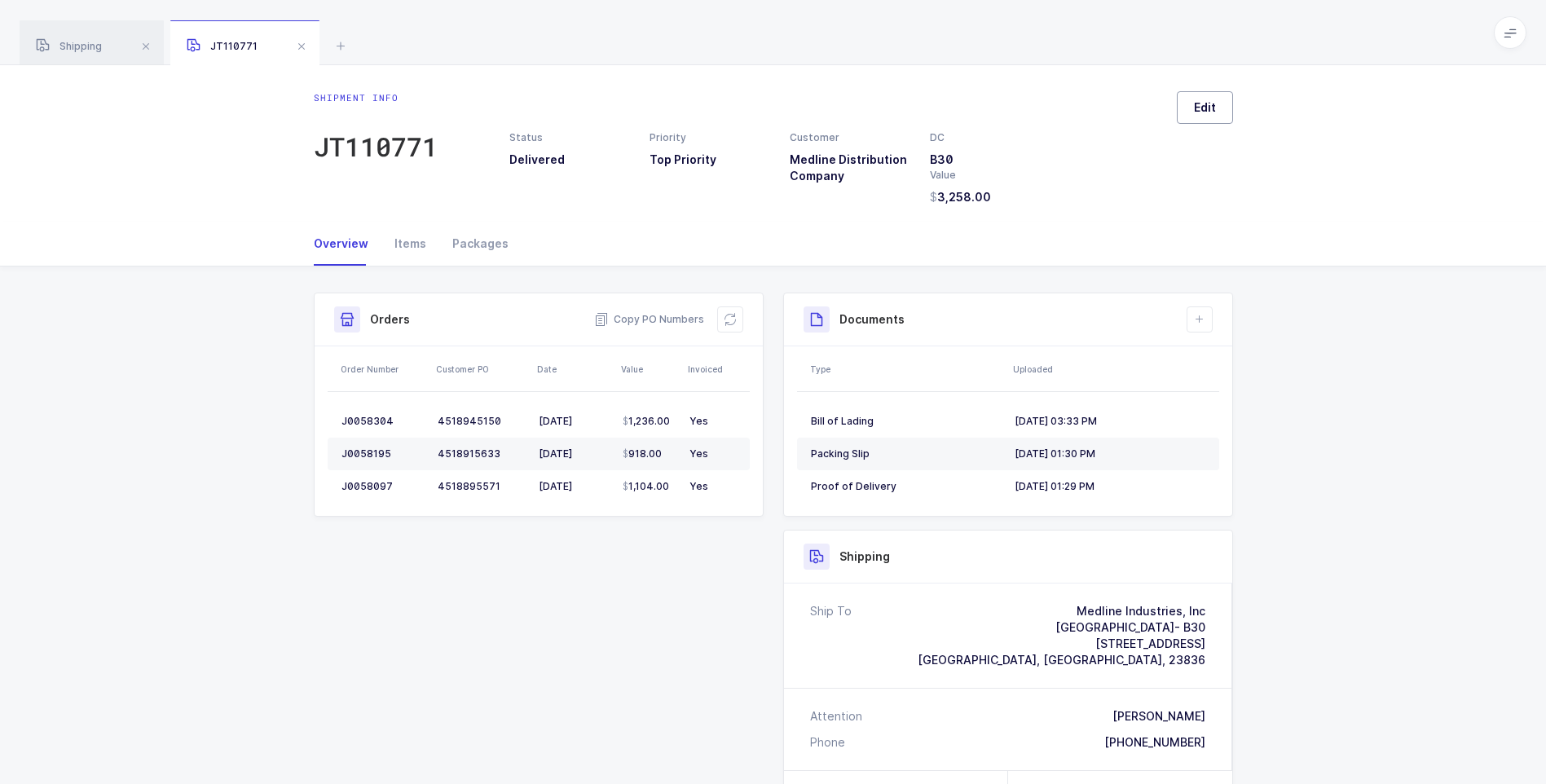
click at [1204, 111] on span "Edit" at bounding box center [1205, 108] width 22 height 17
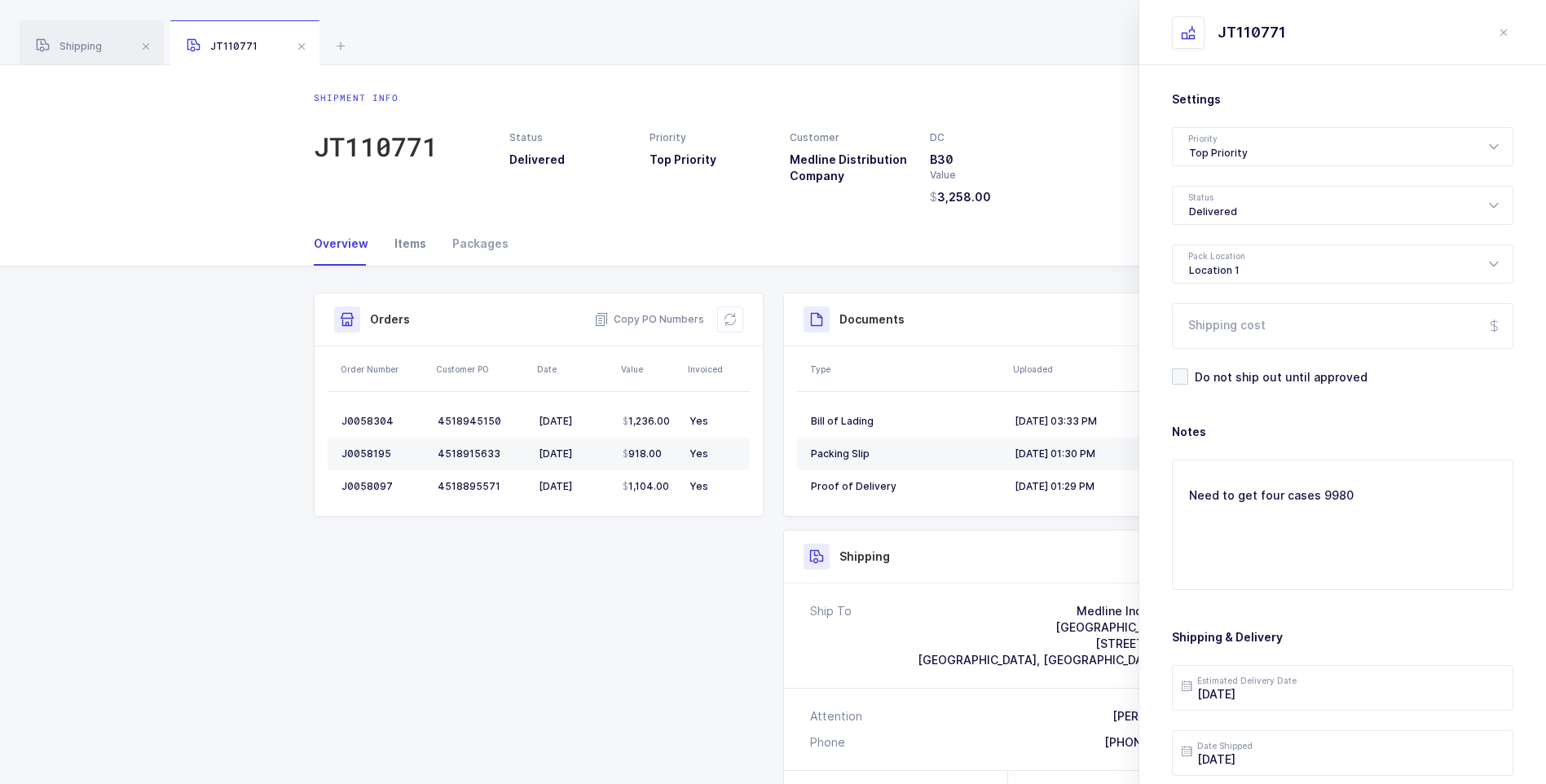
click at [414, 241] on div "Items" at bounding box center [410, 243] width 58 height 44
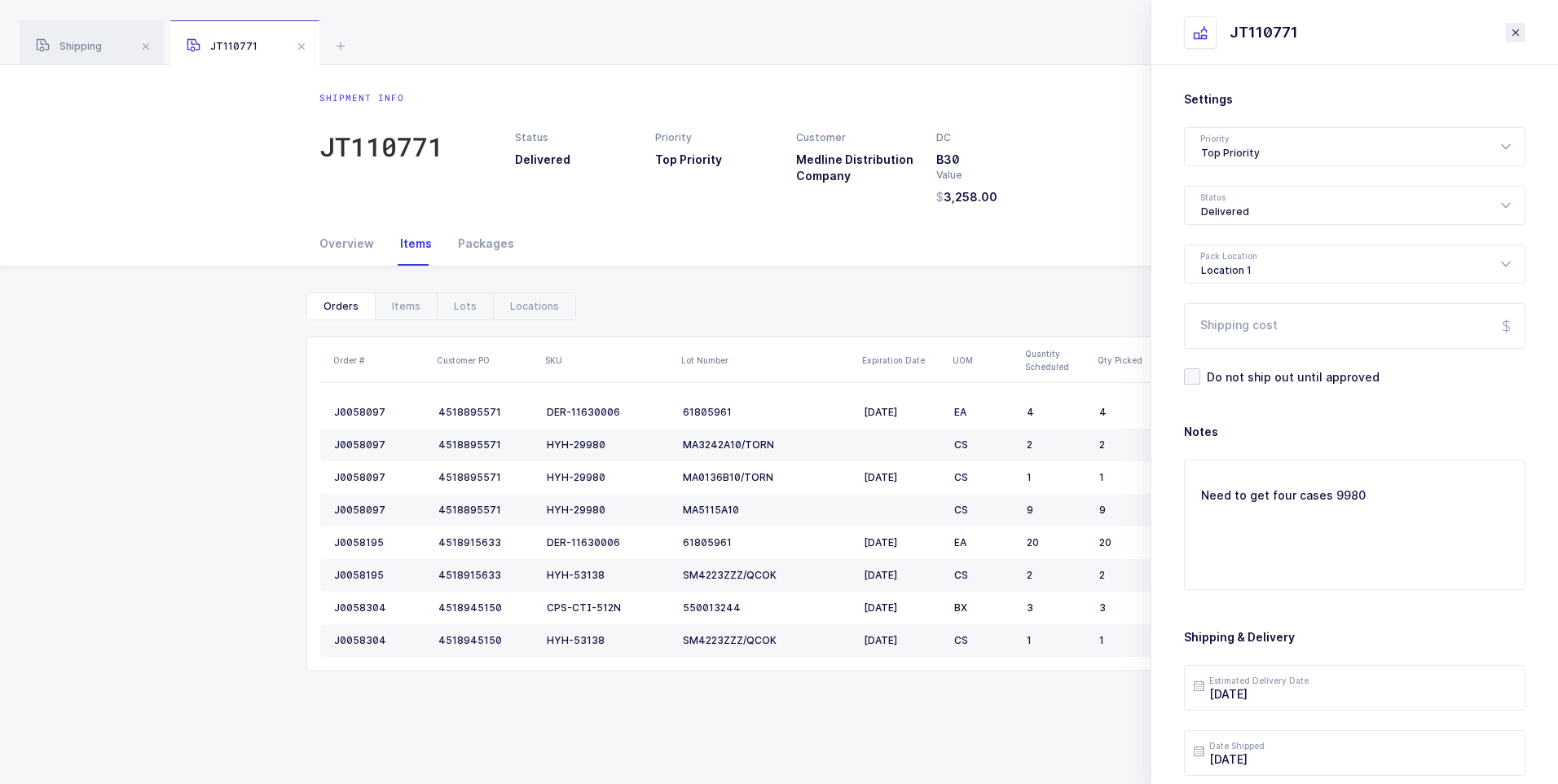
click at [1525, 30] on button "close drawer" at bounding box center [1515, 32] width 19 height 19
